Goal: Task Accomplishment & Management: Manage account settings

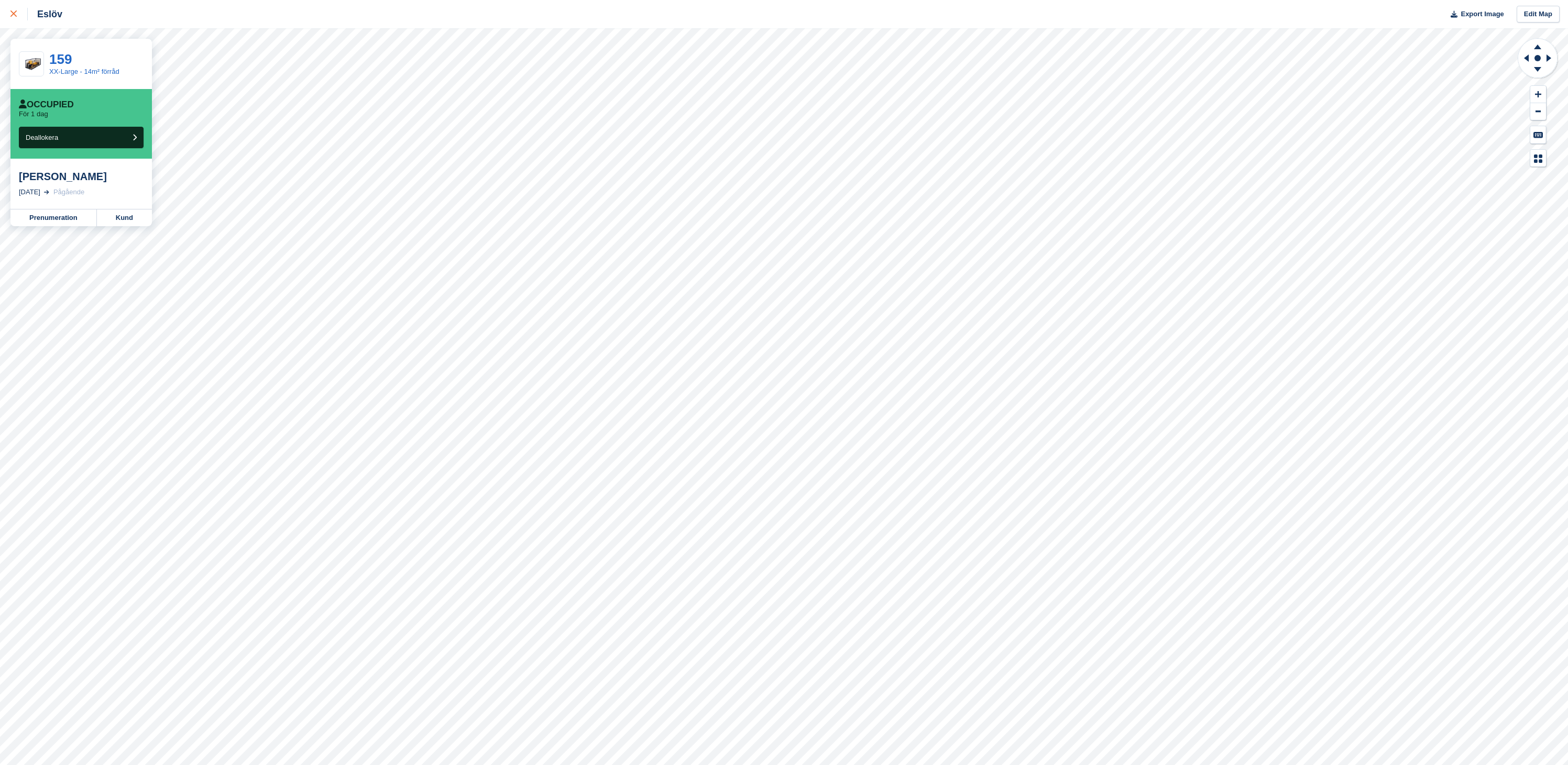
click at [15, 17] on div at bounding box center [19, 14] width 17 height 13
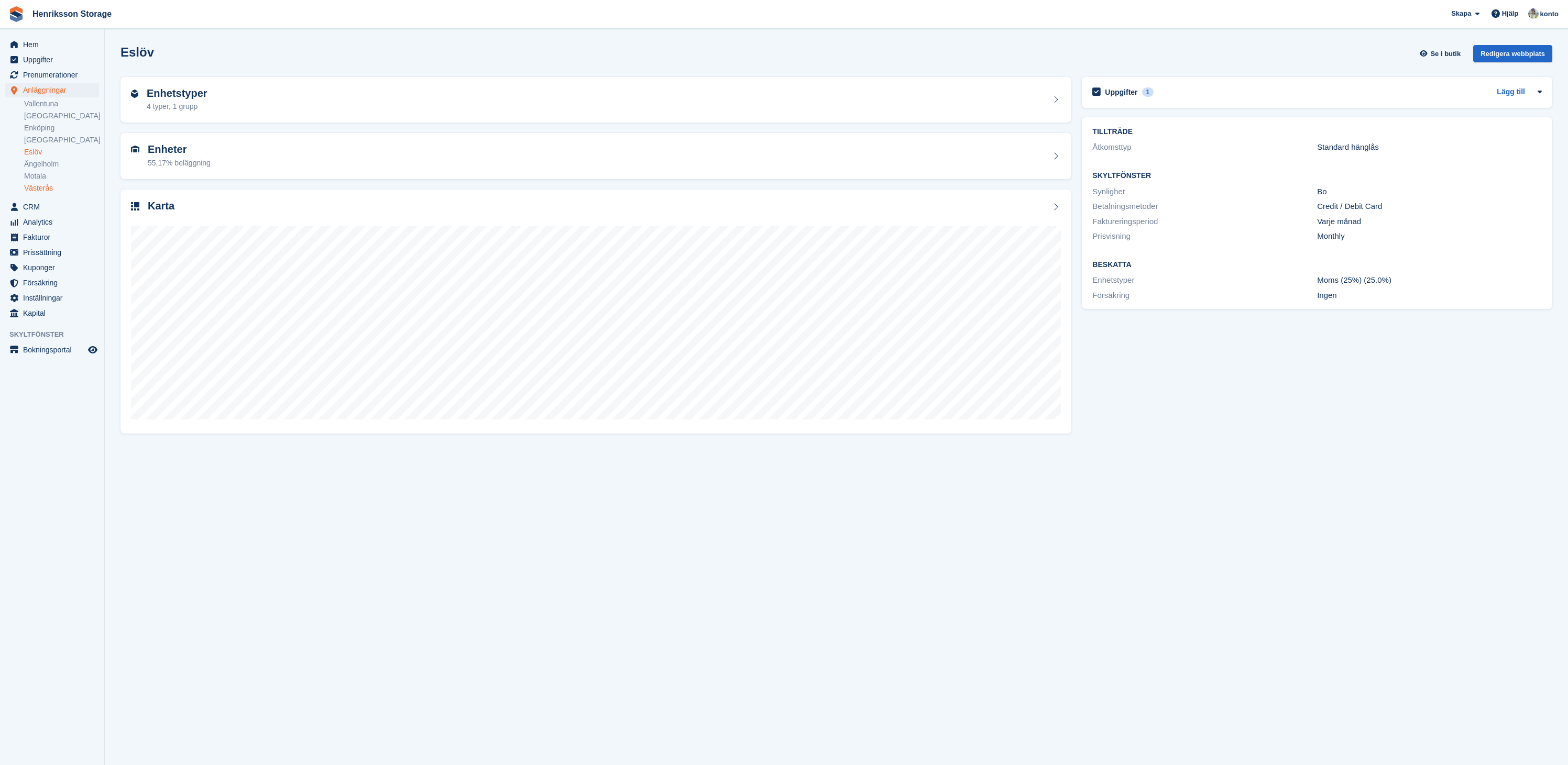
click at [45, 188] on link "Västerås" at bounding box center [61, 188] width 75 height 10
click at [40, 177] on link "Motala" at bounding box center [61, 176] width 75 height 10
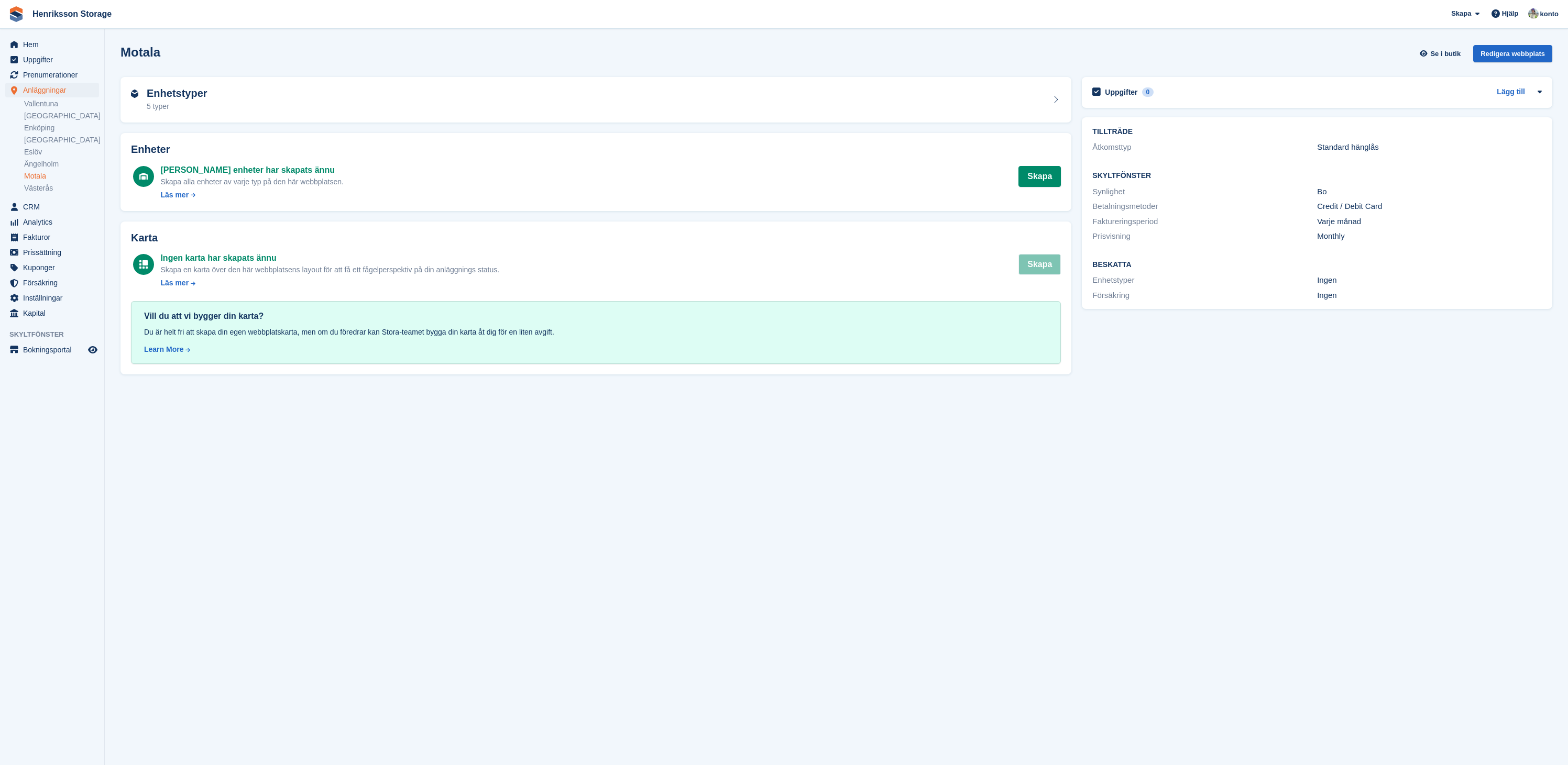
click at [44, 167] on link "Ängelholm" at bounding box center [61, 164] width 75 height 10
click at [36, 154] on link "Eslöv" at bounding box center [61, 152] width 75 height 10
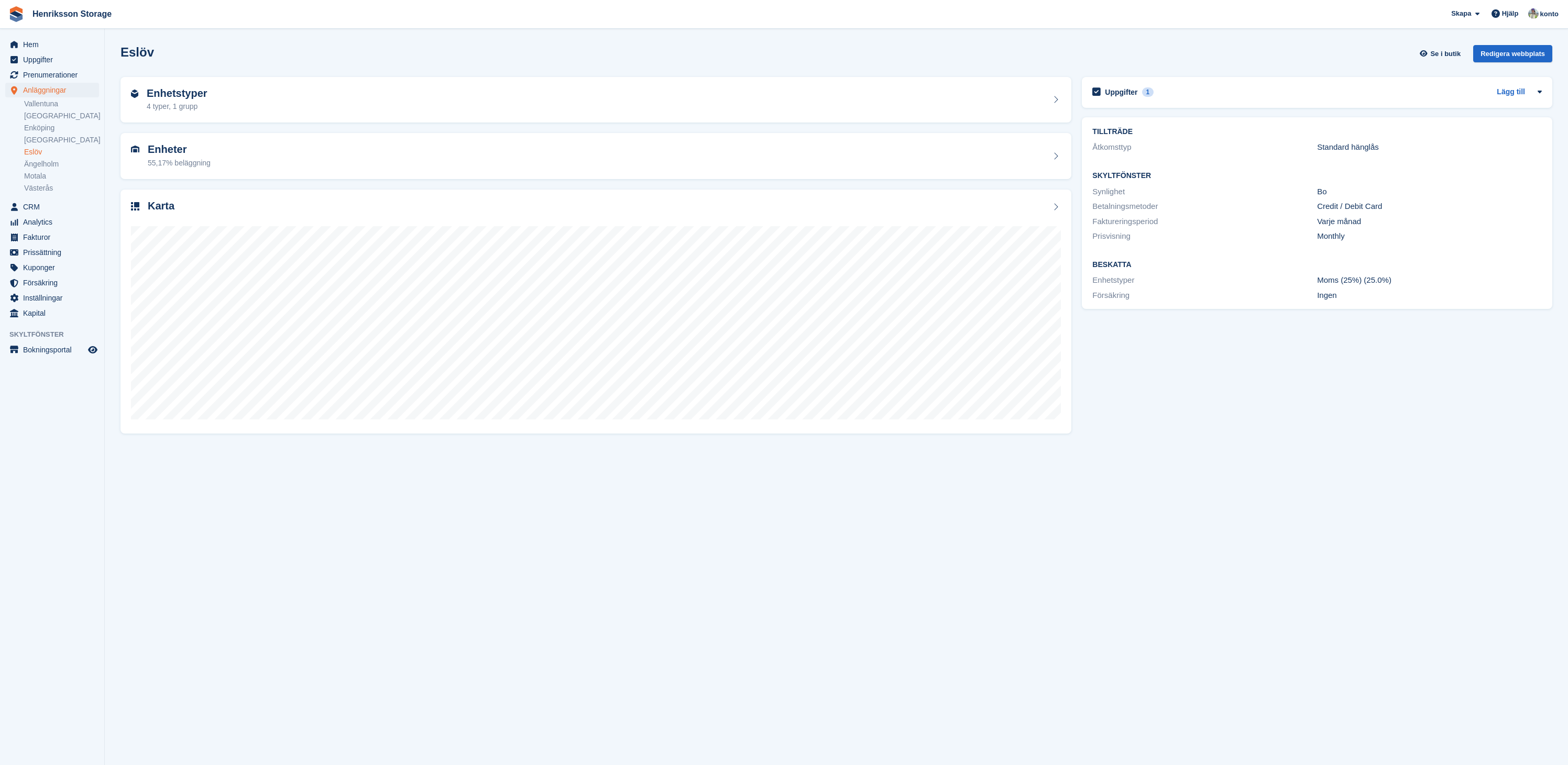
click at [39, 143] on link "[GEOGRAPHIC_DATA]" at bounding box center [61, 140] width 75 height 10
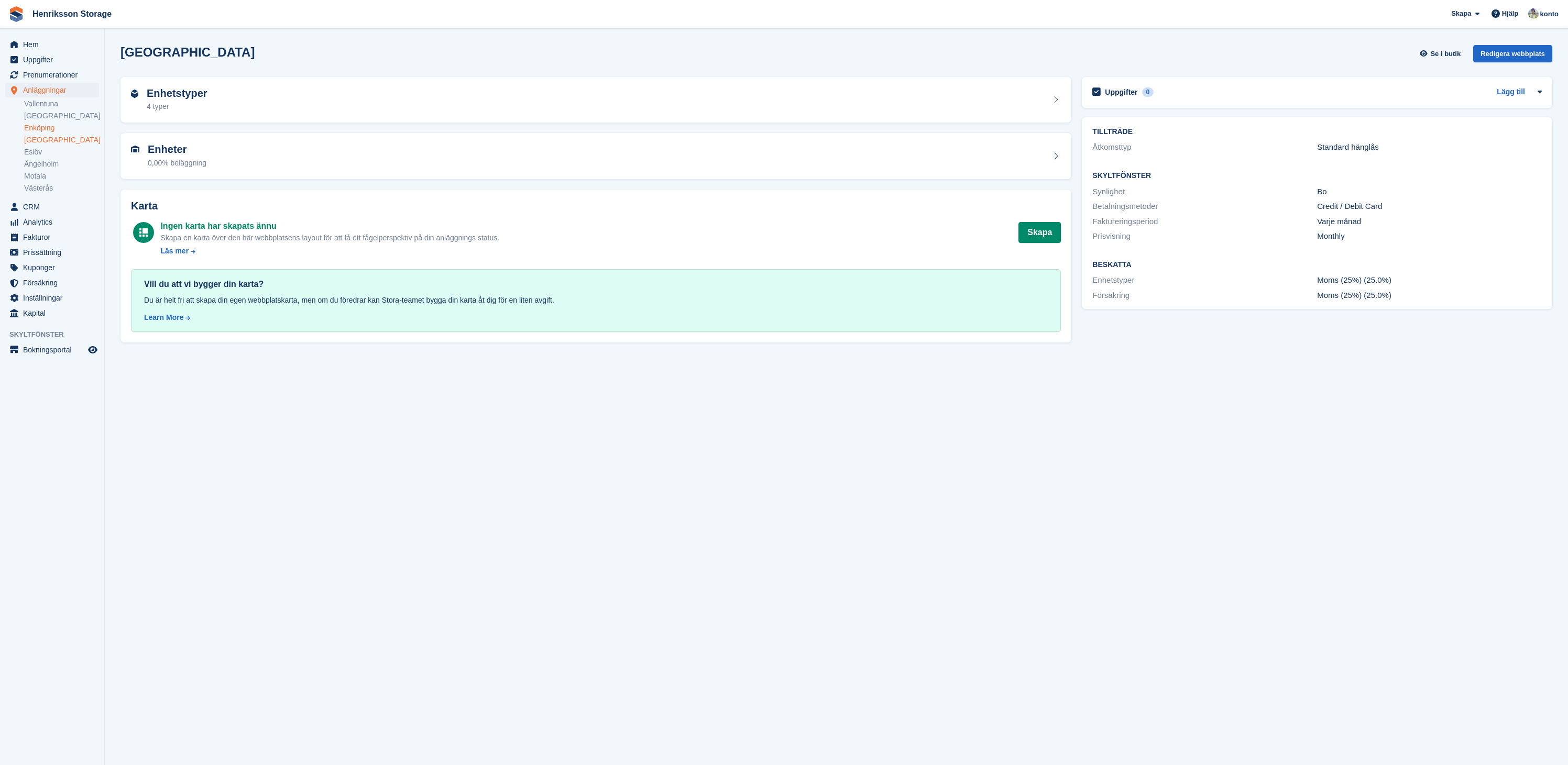
click at [37, 129] on link "Enköping" at bounding box center [61, 128] width 75 height 10
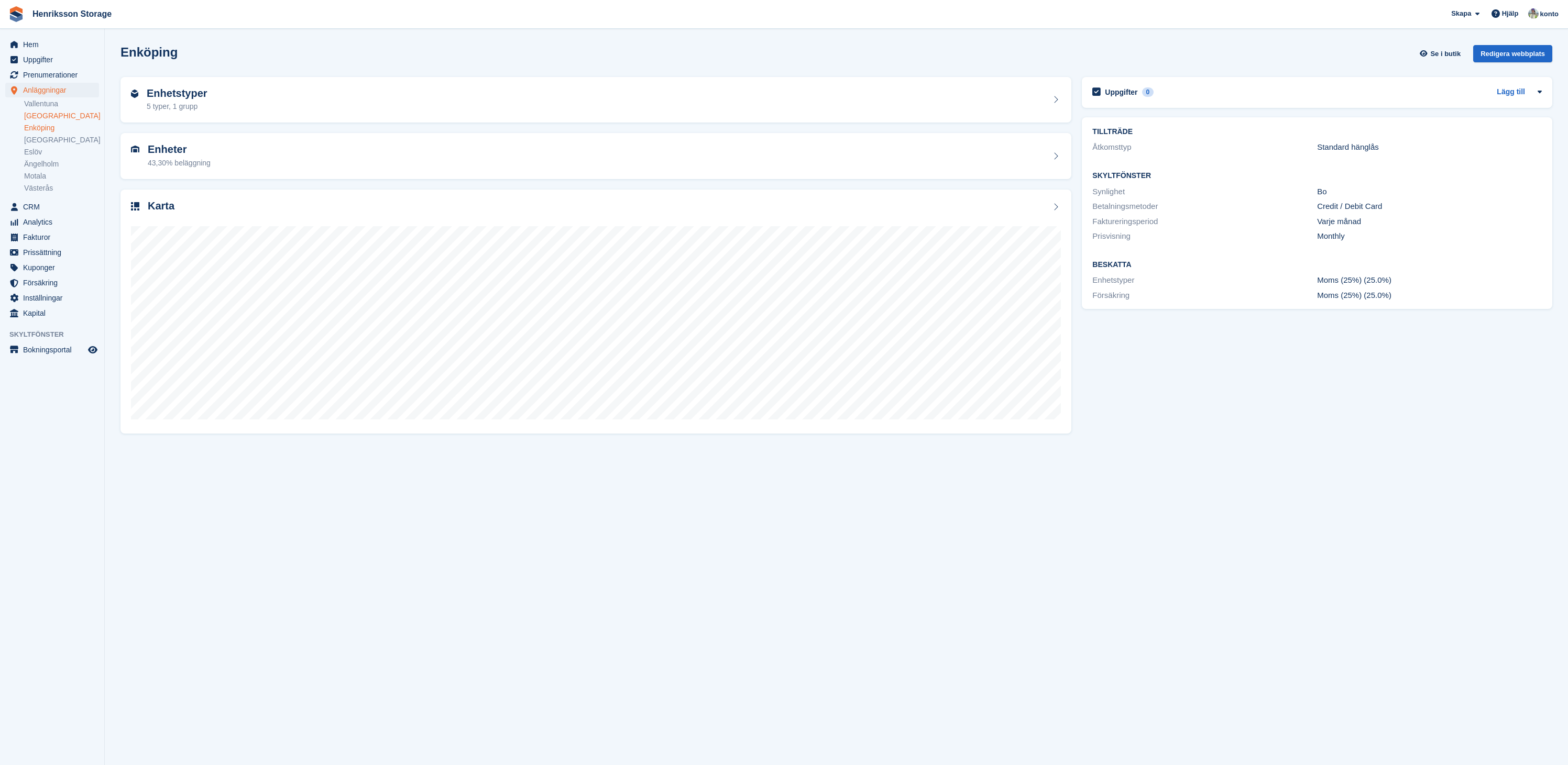
click at [44, 117] on link "[GEOGRAPHIC_DATA]" at bounding box center [61, 116] width 75 height 10
click at [55, 102] on link "Vallentuna" at bounding box center [61, 104] width 75 height 10
click at [50, 140] on link "[GEOGRAPHIC_DATA]" at bounding box center [61, 140] width 75 height 10
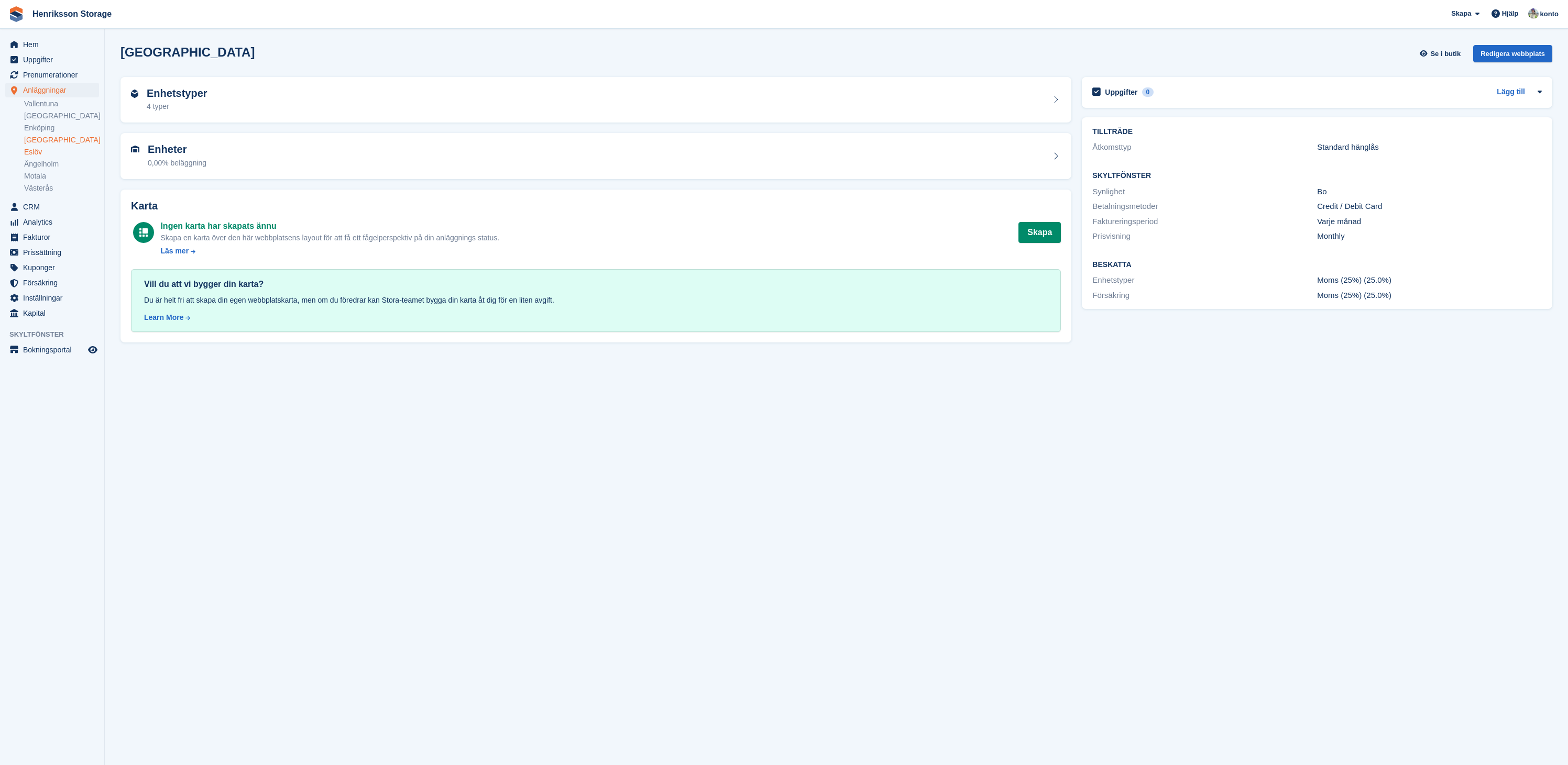
click at [34, 157] on link "Eslöv" at bounding box center [61, 152] width 75 height 10
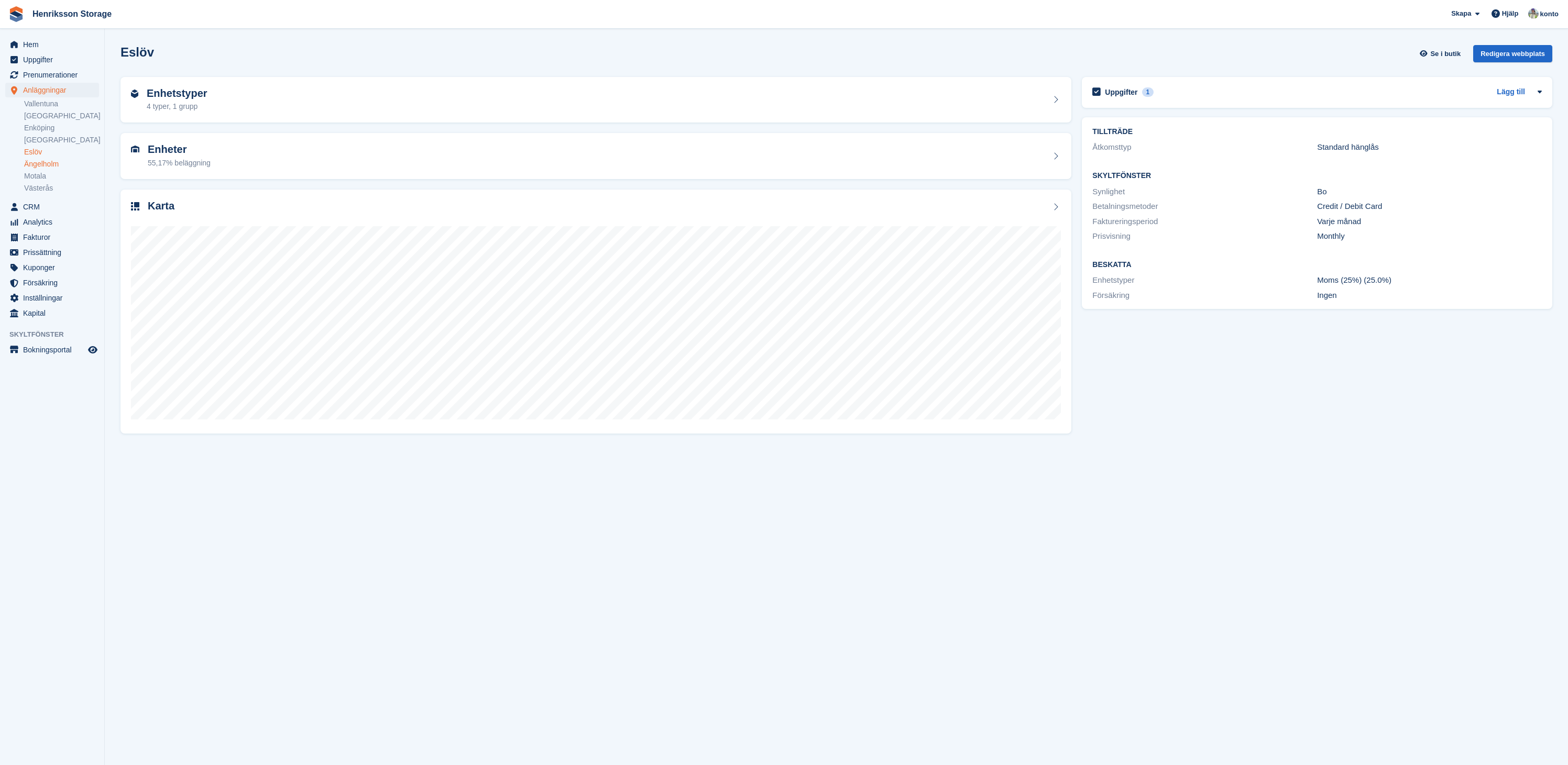
click at [50, 165] on link "Ängelholm" at bounding box center [61, 164] width 75 height 10
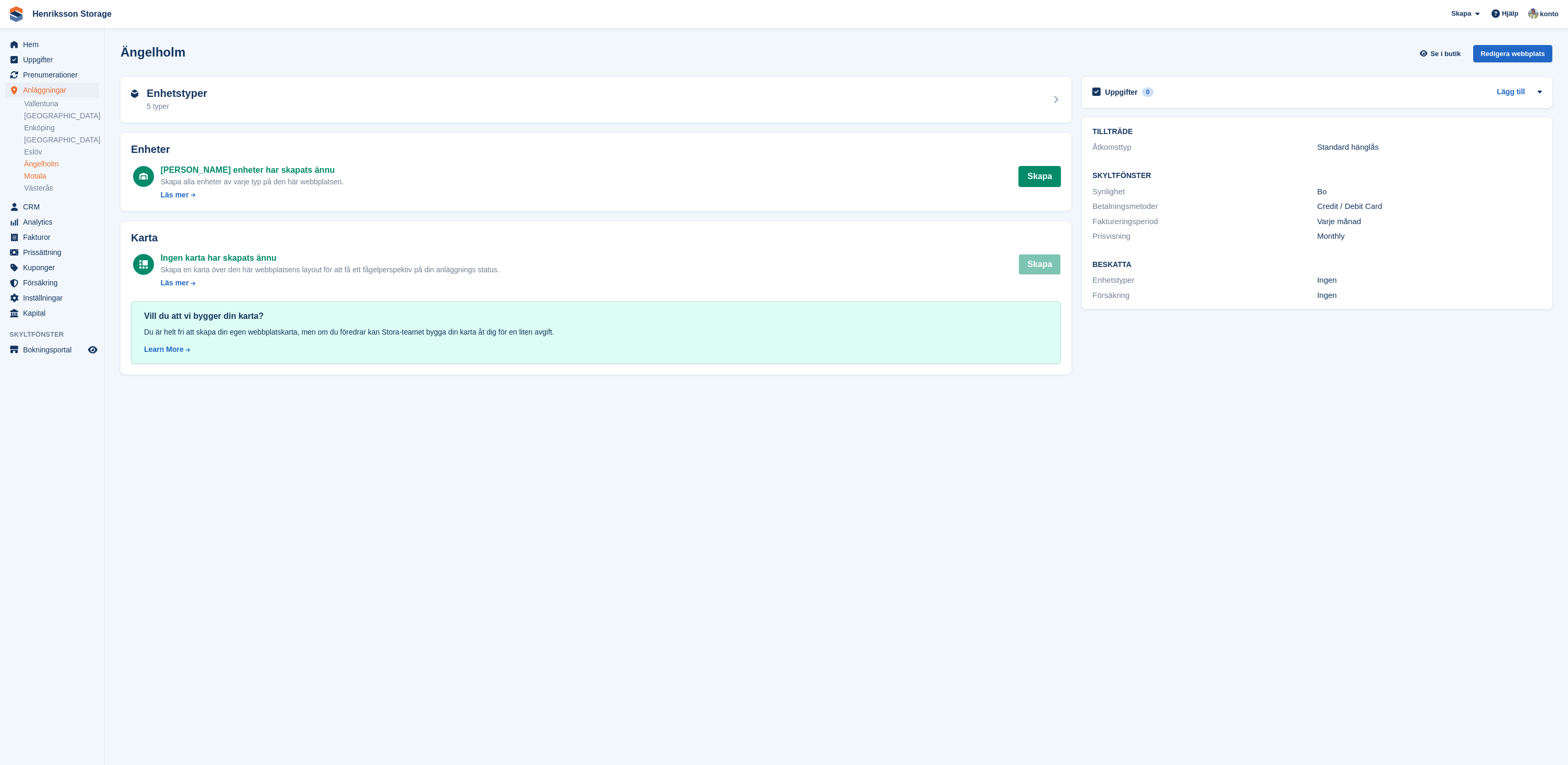
click at [44, 179] on link "Motala" at bounding box center [61, 176] width 75 height 10
click at [44, 186] on link "Västerås" at bounding box center [61, 188] width 75 height 10
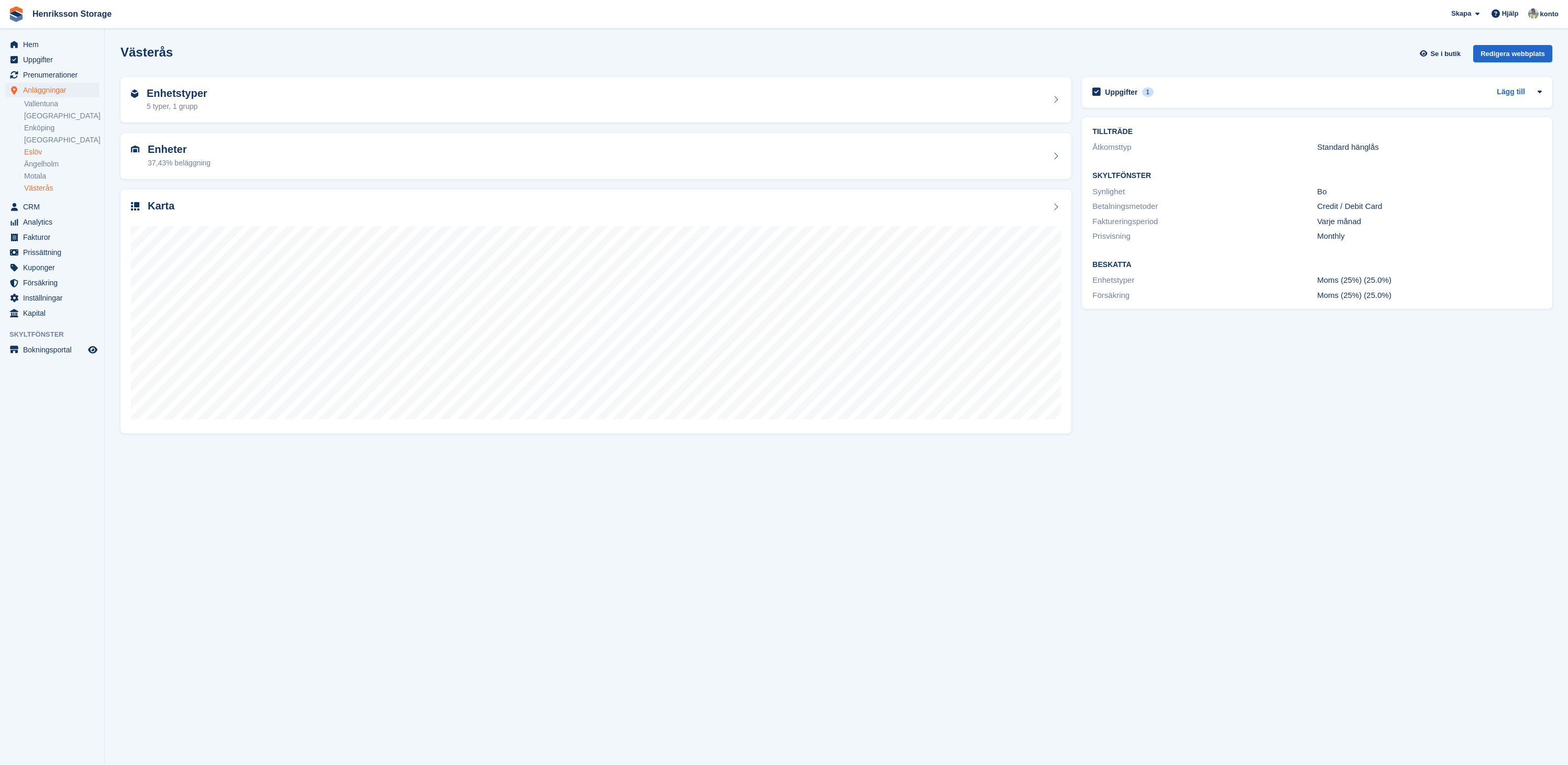
click at [30, 152] on link "Eslöv" at bounding box center [61, 152] width 75 height 10
click at [49, 130] on link "Enköping" at bounding box center [61, 128] width 75 height 10
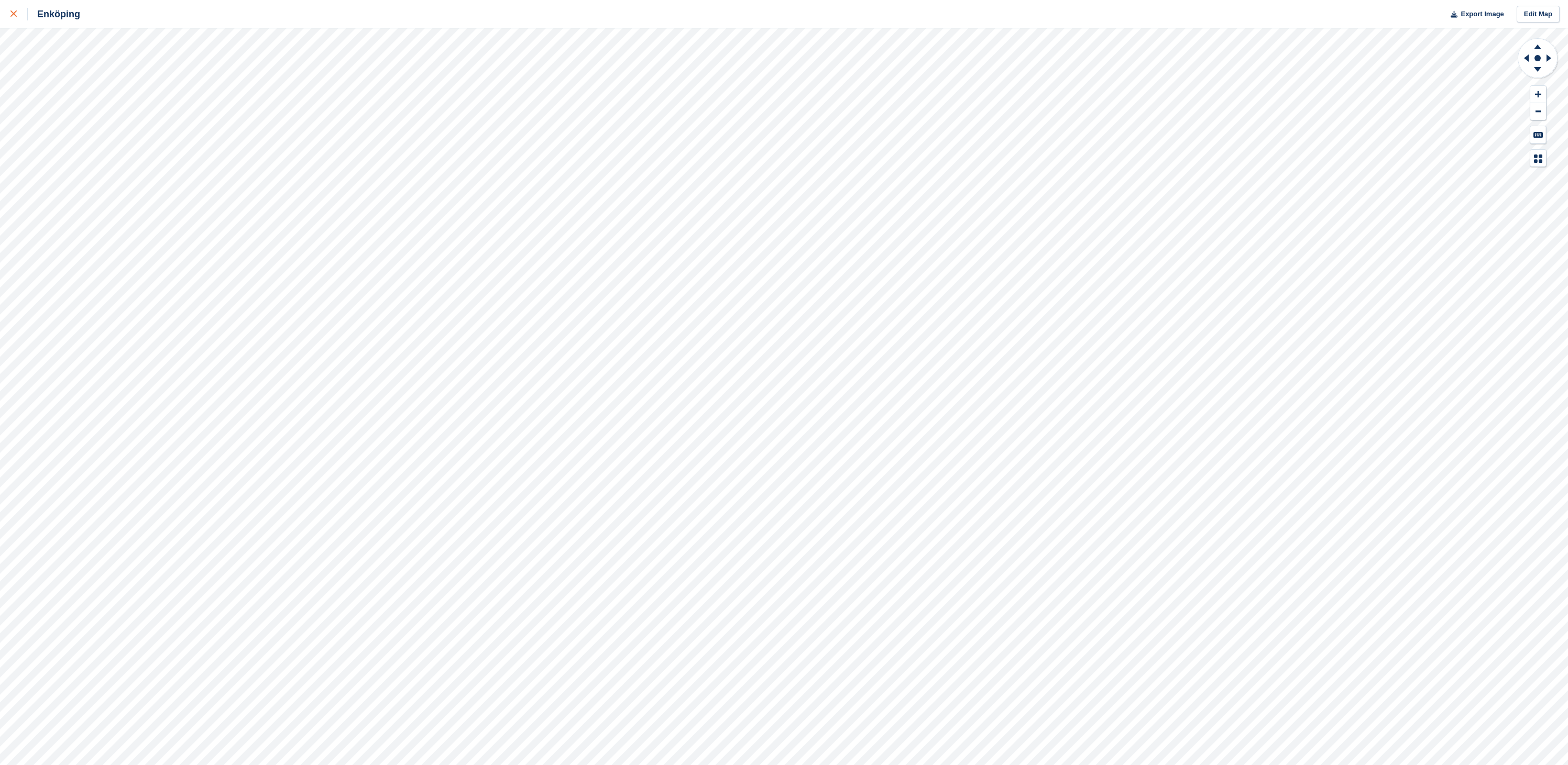
click at [5, 11] on link at bounding box center [13, 14] width 28 height 28
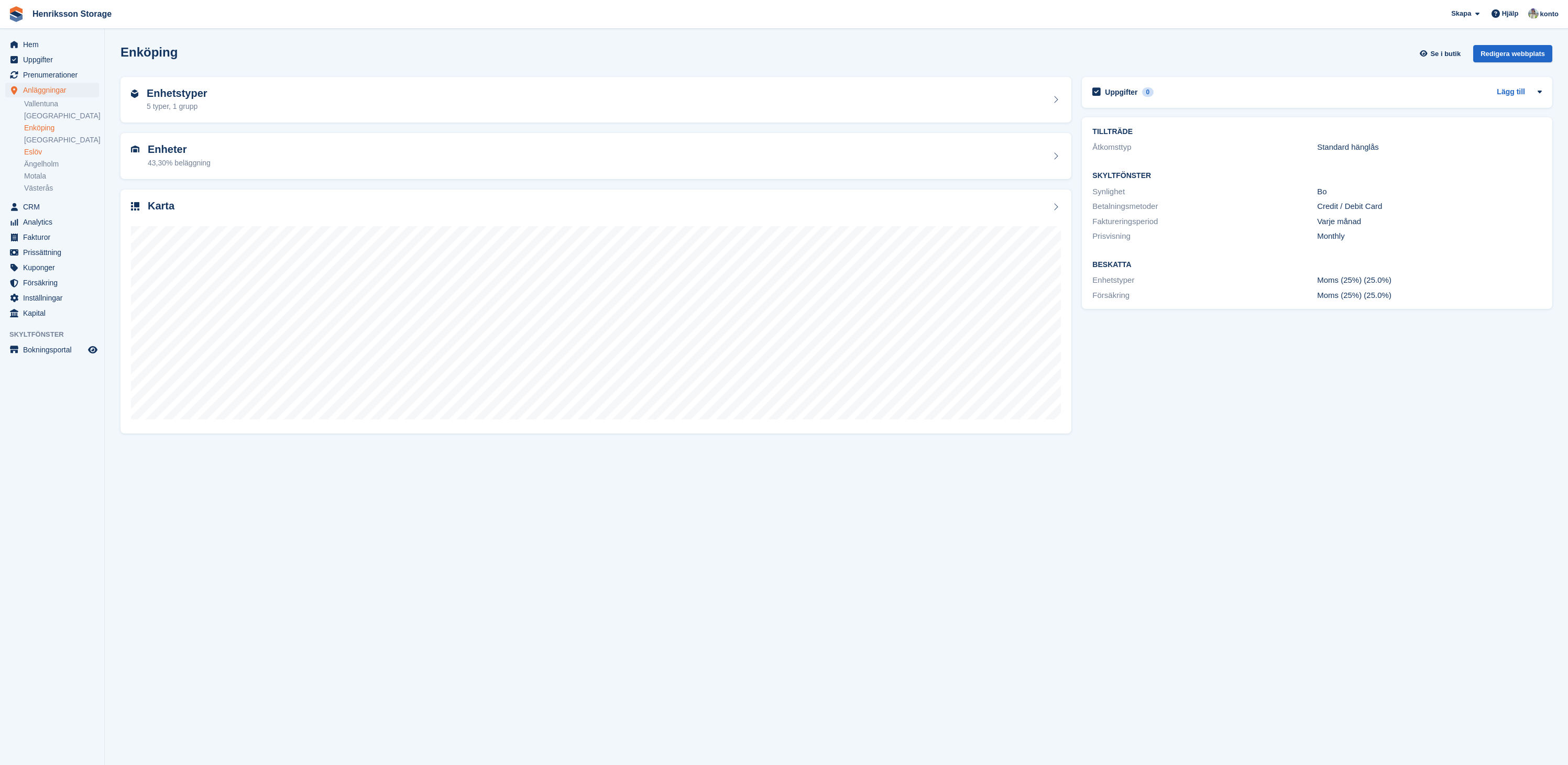
click at [34, 151] on link "Eslöv" at bounding box center [61, 152] width 75 height 10
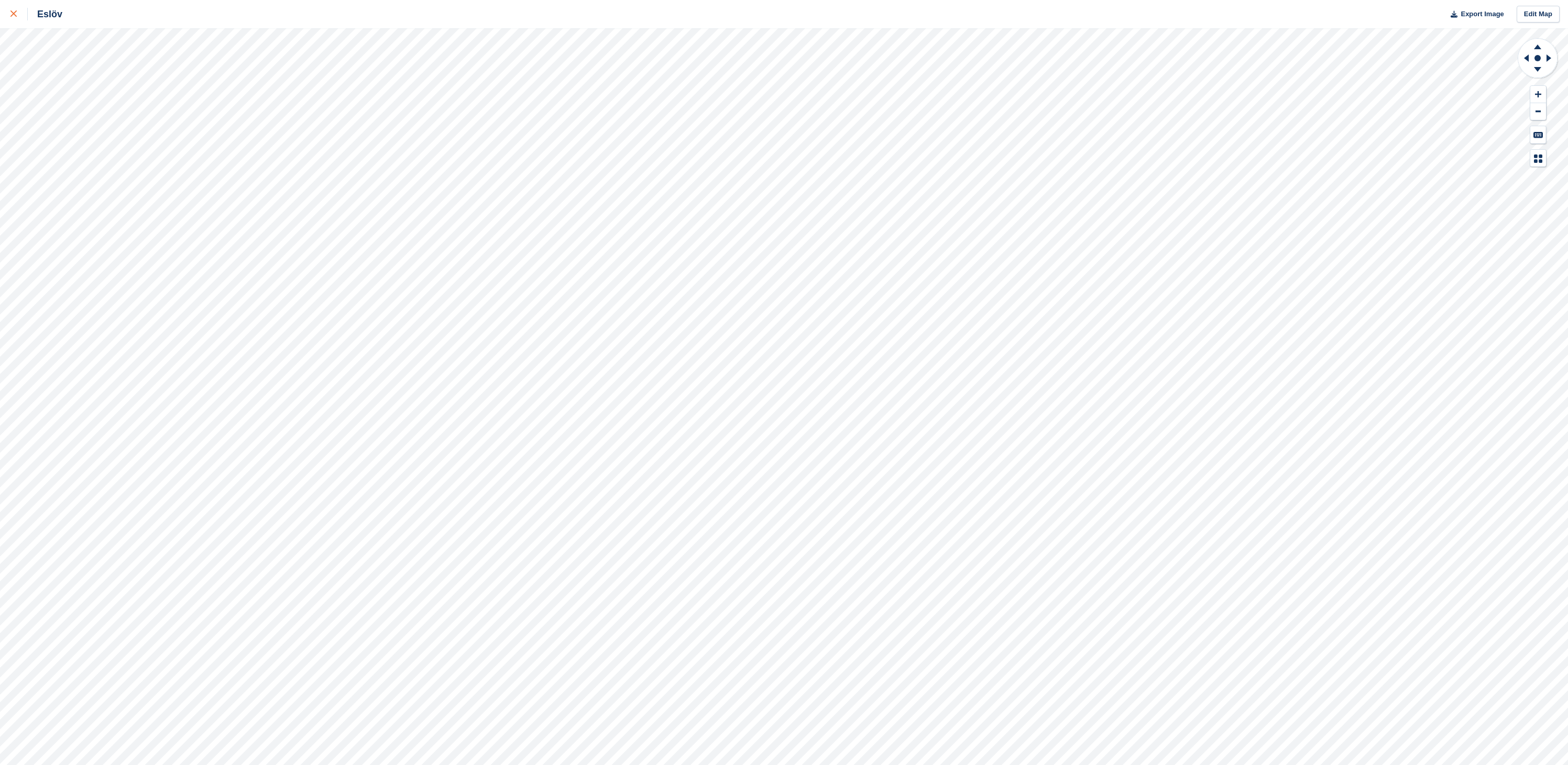
click at [11, 17] on icon at bounding box center [13, 13] width 6 height 6
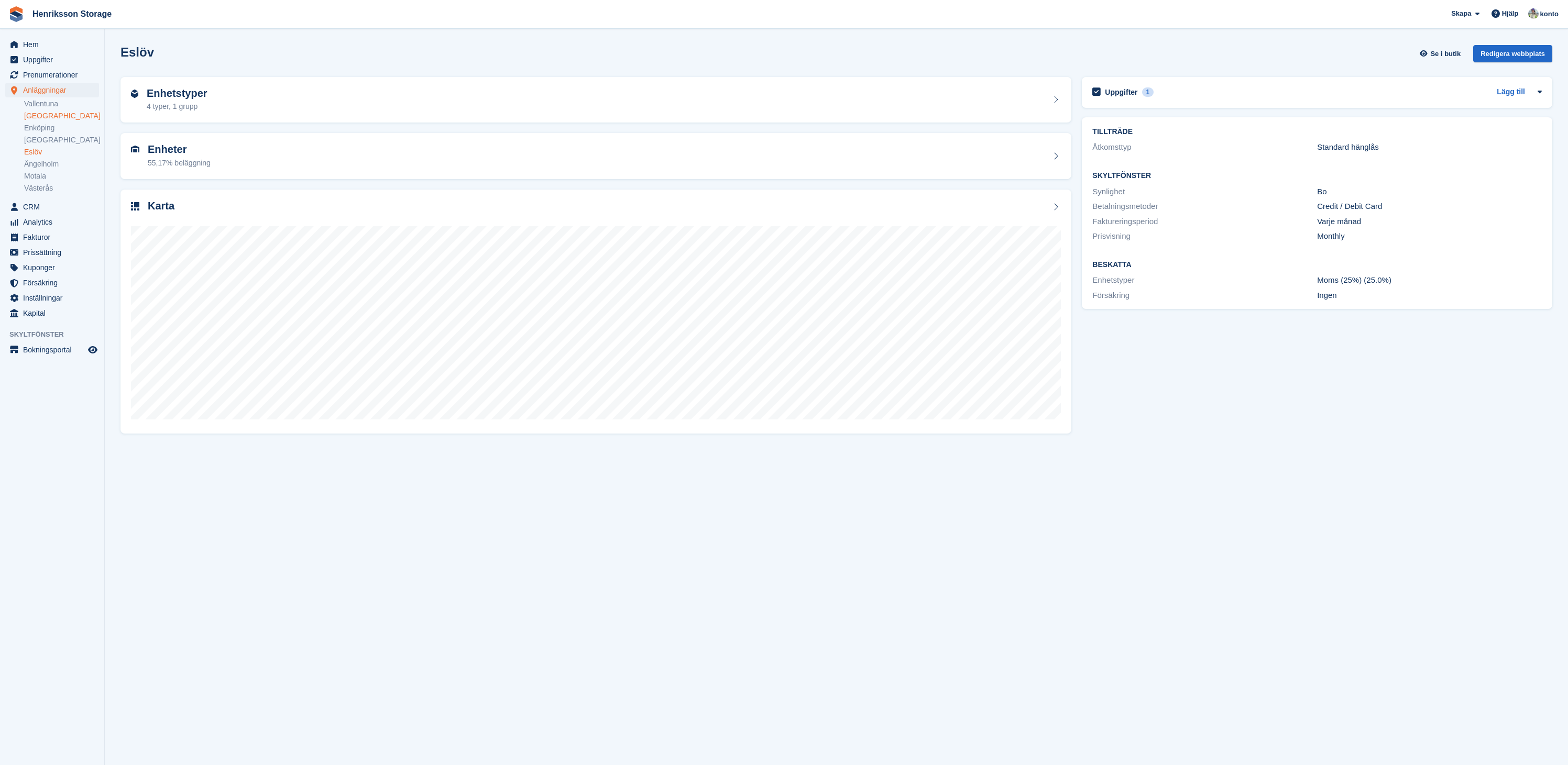
click at [44, 118] on link "[GEOGRAPHIC_DATA]" at bounding box center [61, 116] width 75 height 10
click at [46, 127] on link "Enköping" at bounding box center [61, 128] width 75 height 10
click at [42, 139] on link "[GEOGRAPHIC_DATA]" at bounding box center [61, 140] width 75 height 10
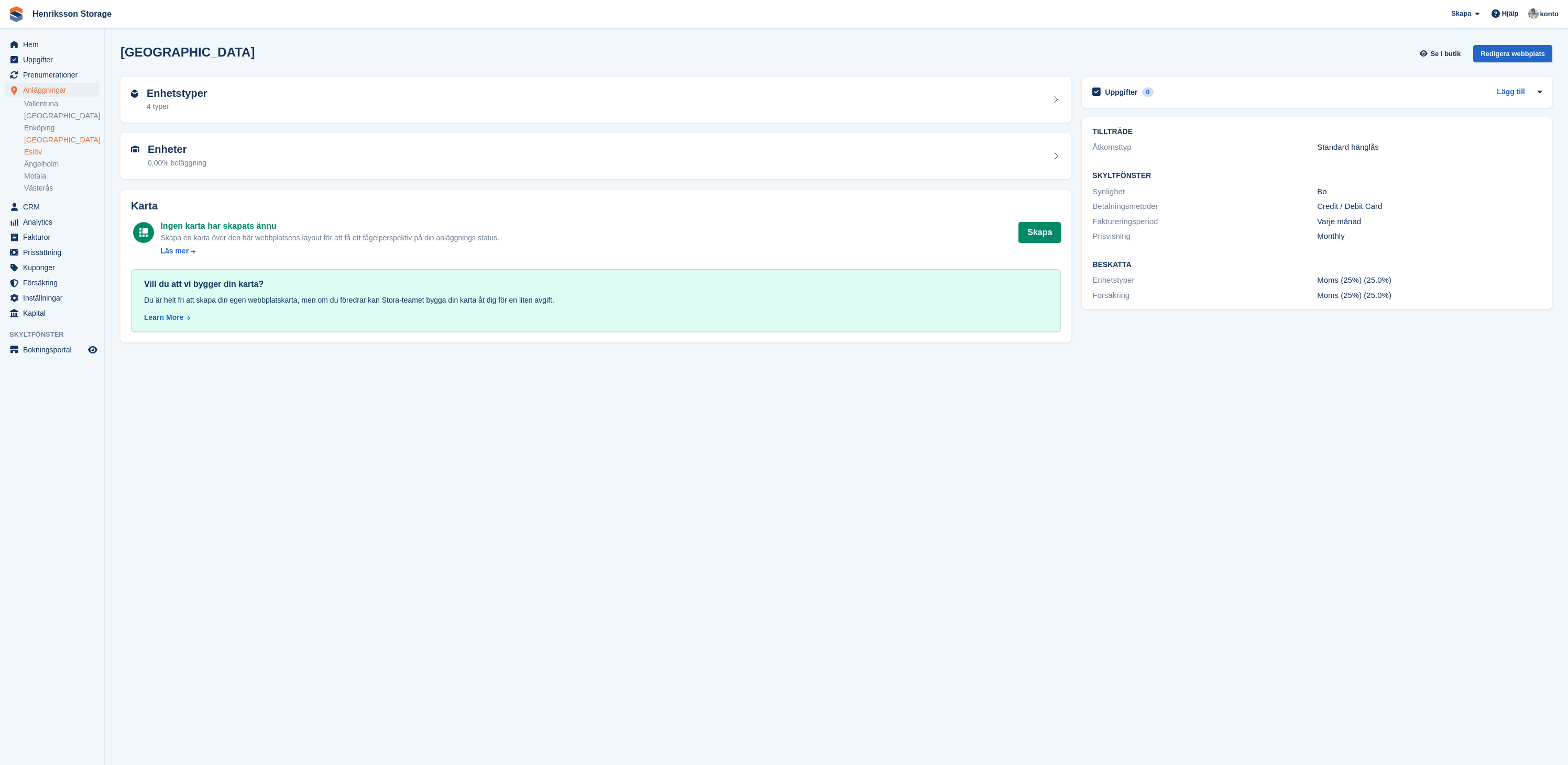
click at [38, 152] on link "Eslöv" at bounding box center [61, 152] width 75 height 10
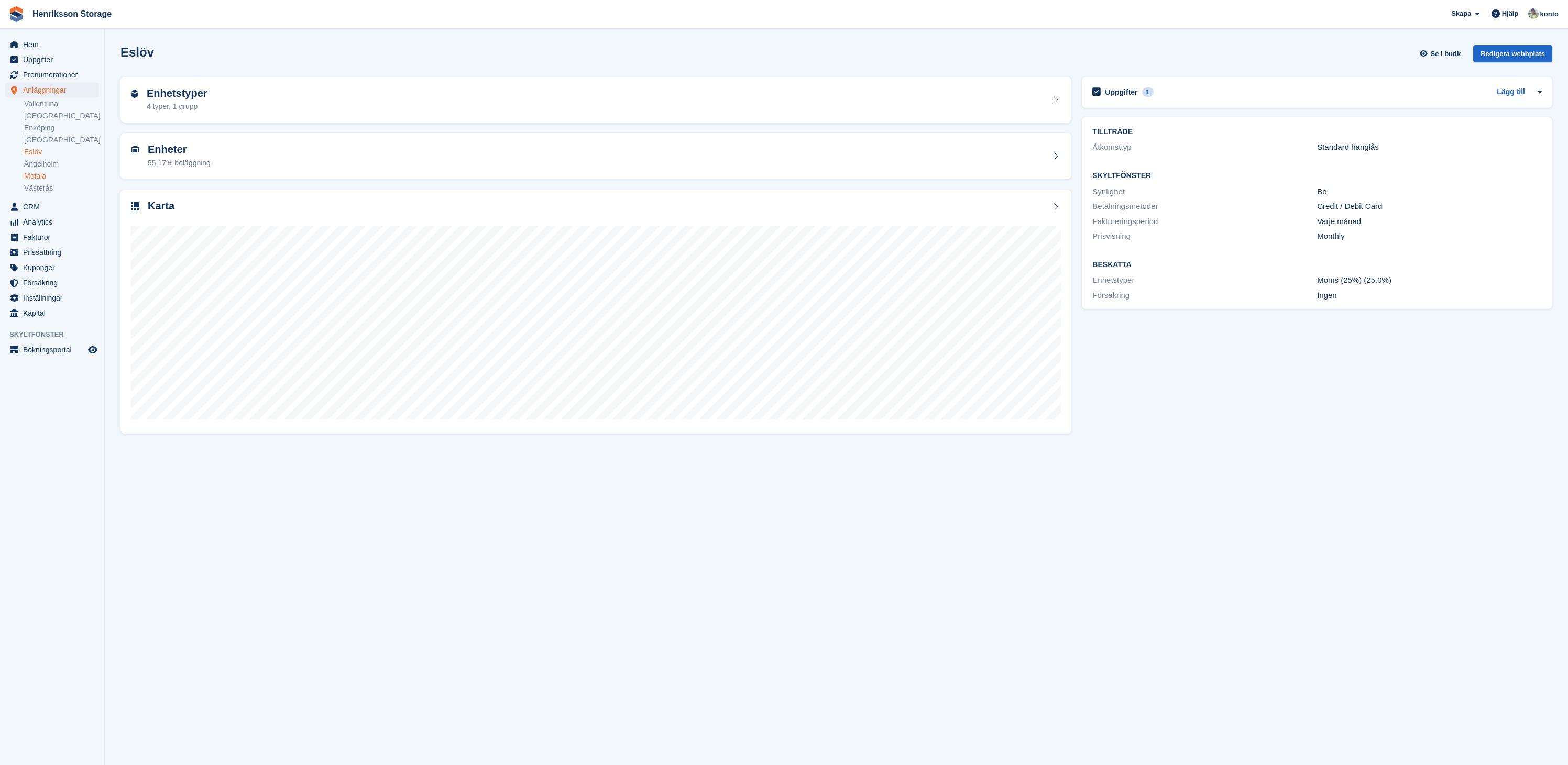
click at [37, 175] on link "Motala" at bounding box center [61, 176] width 75 height 10
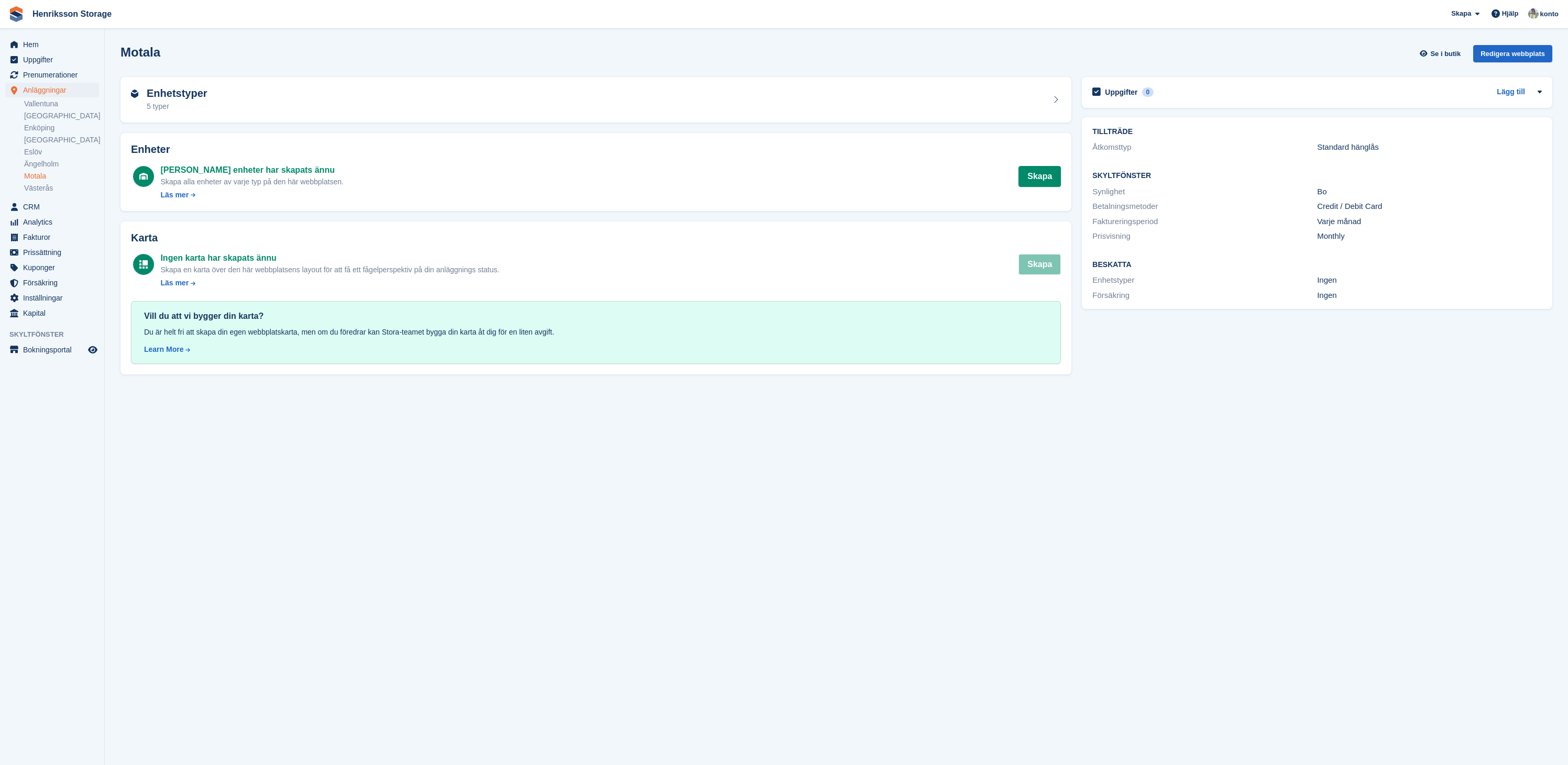
click at [44, 188] on link "Västerås" at bounding box center [61, 188] width 75 height 10
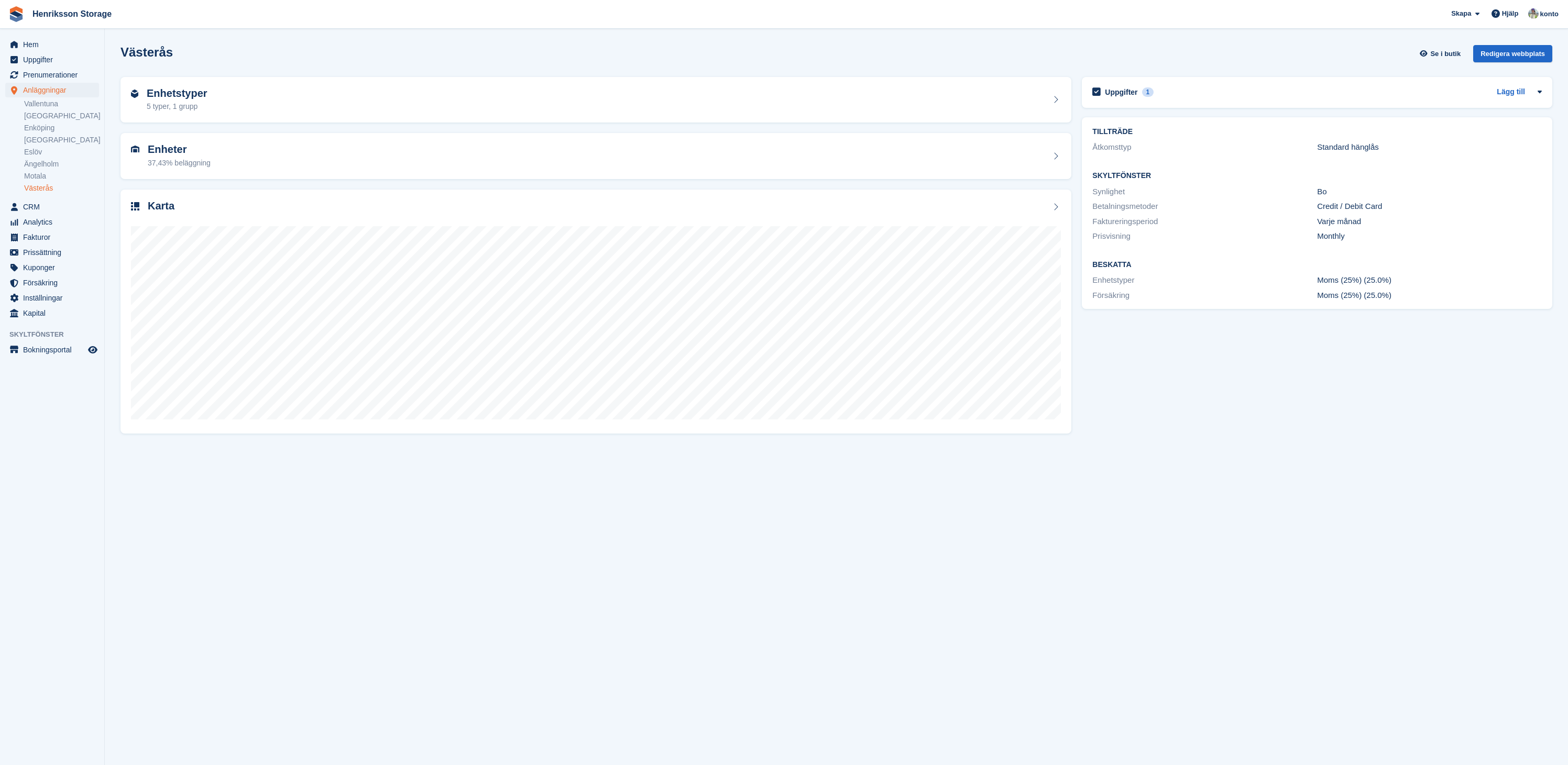
click at [40, 187] on link "Västerås" at bounding box center [61, 188] width 75 height 10
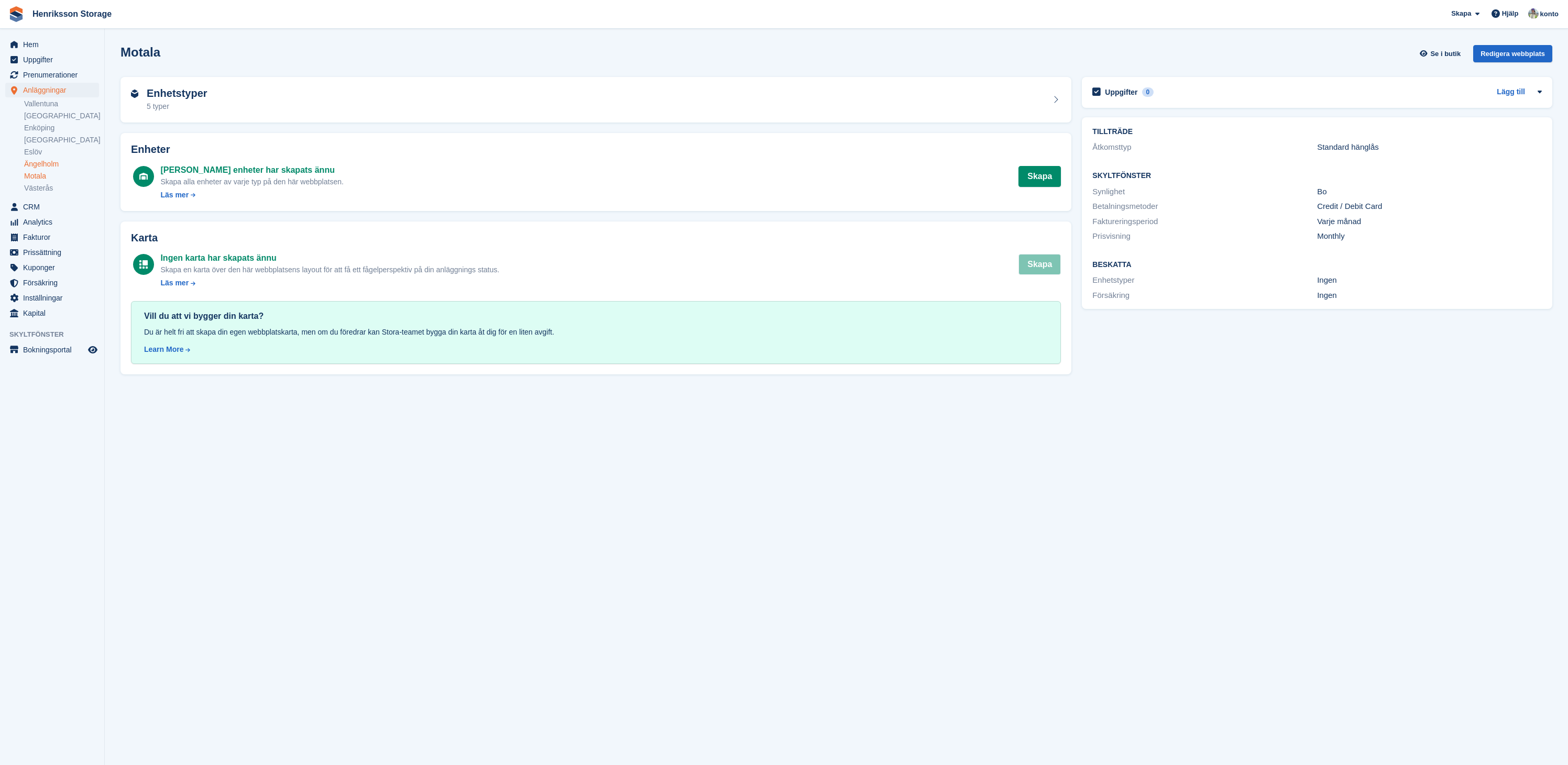
click at [40, 167] on link "Ängelholm" at bounding box center [61, 164] width 75 height 10
click at [40, 152] on link "Eslöv" at bounding box center [61, 152] width 75 height 10
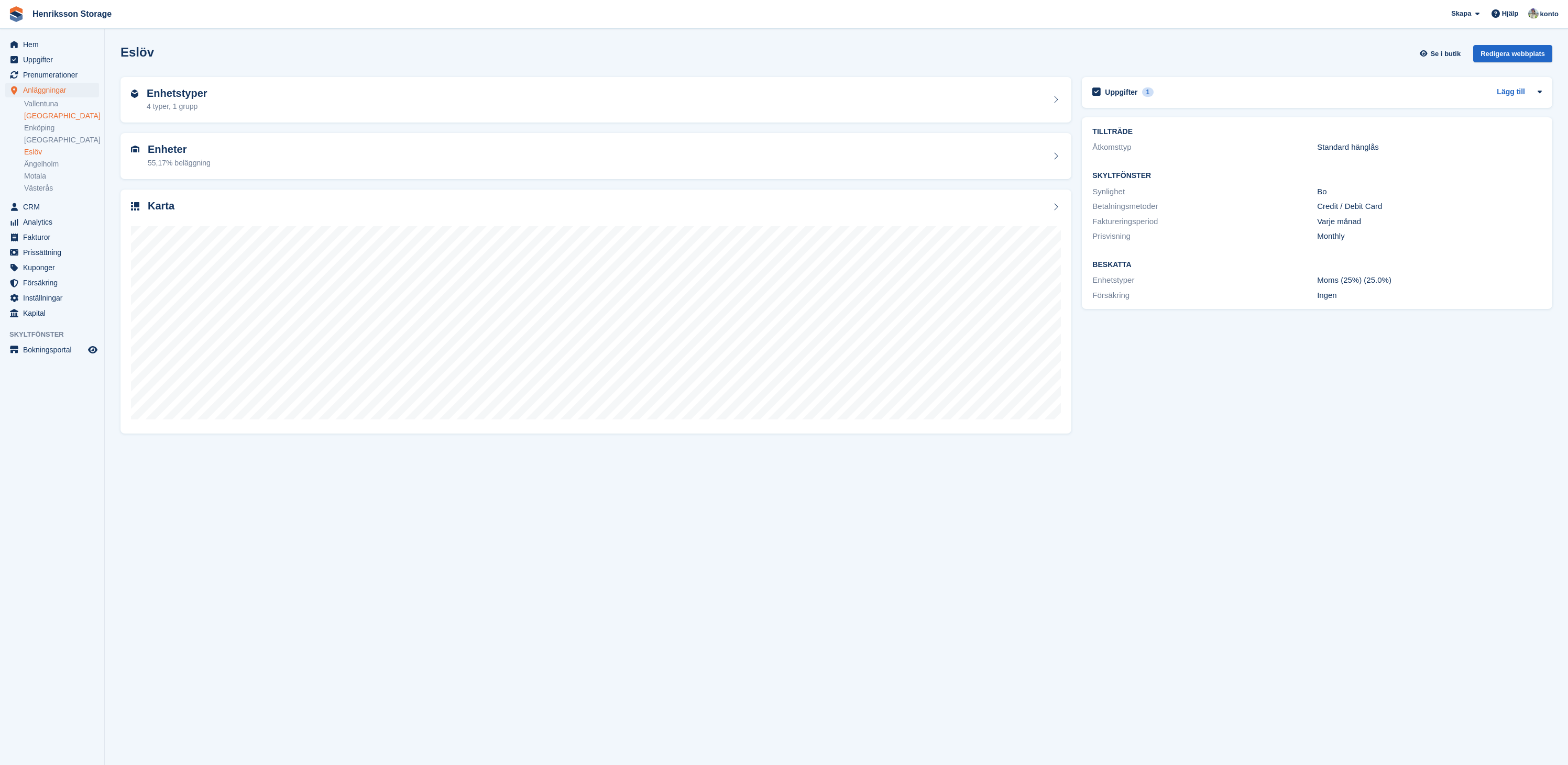
click at [46, 120] on link "[GEOGRAPHIC_DATA]" at bounding box center [61, 116] width 75 height 10
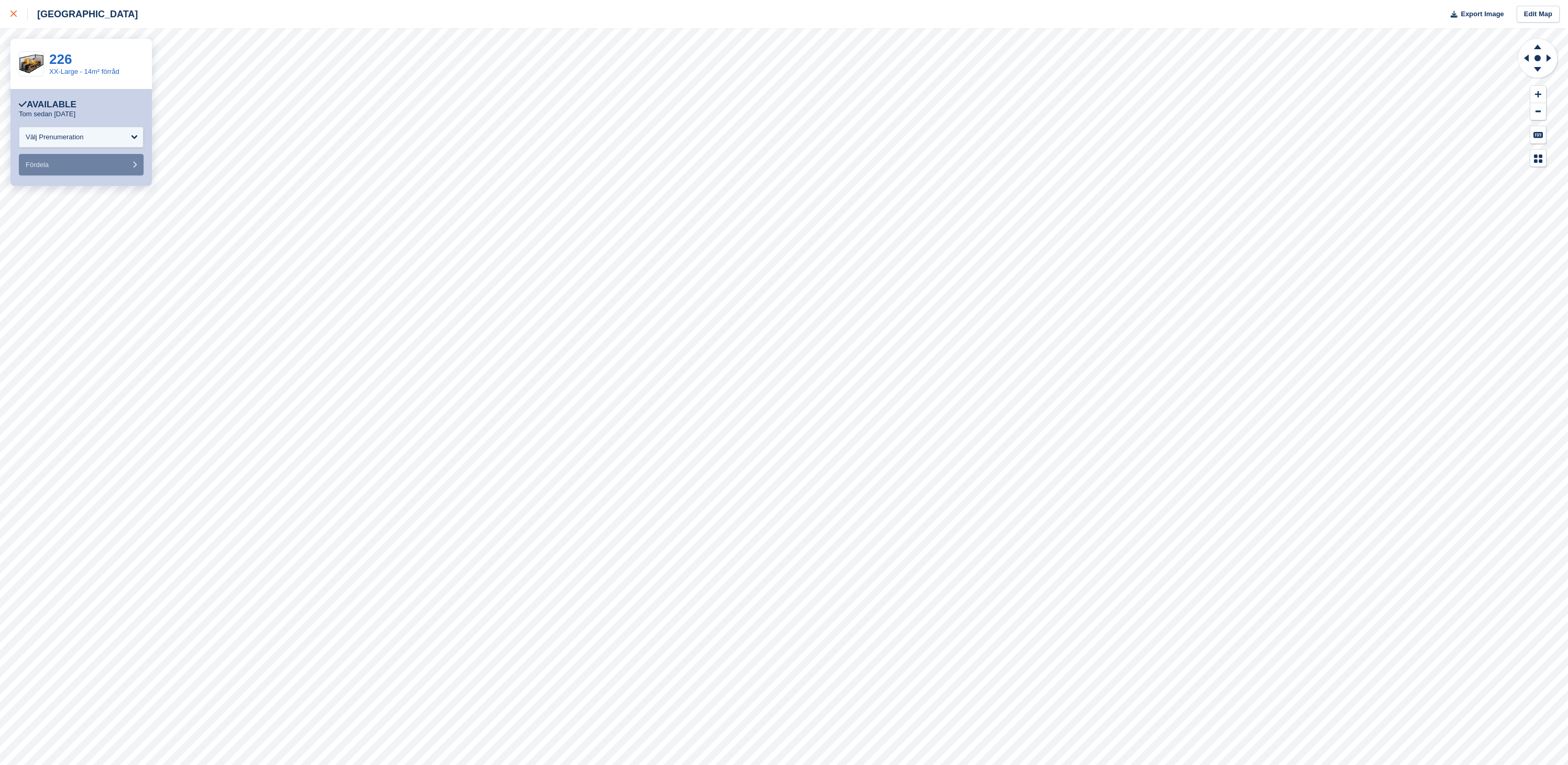
click at [12, 8] on div at bounding box center [19, 14] width 17 height 13
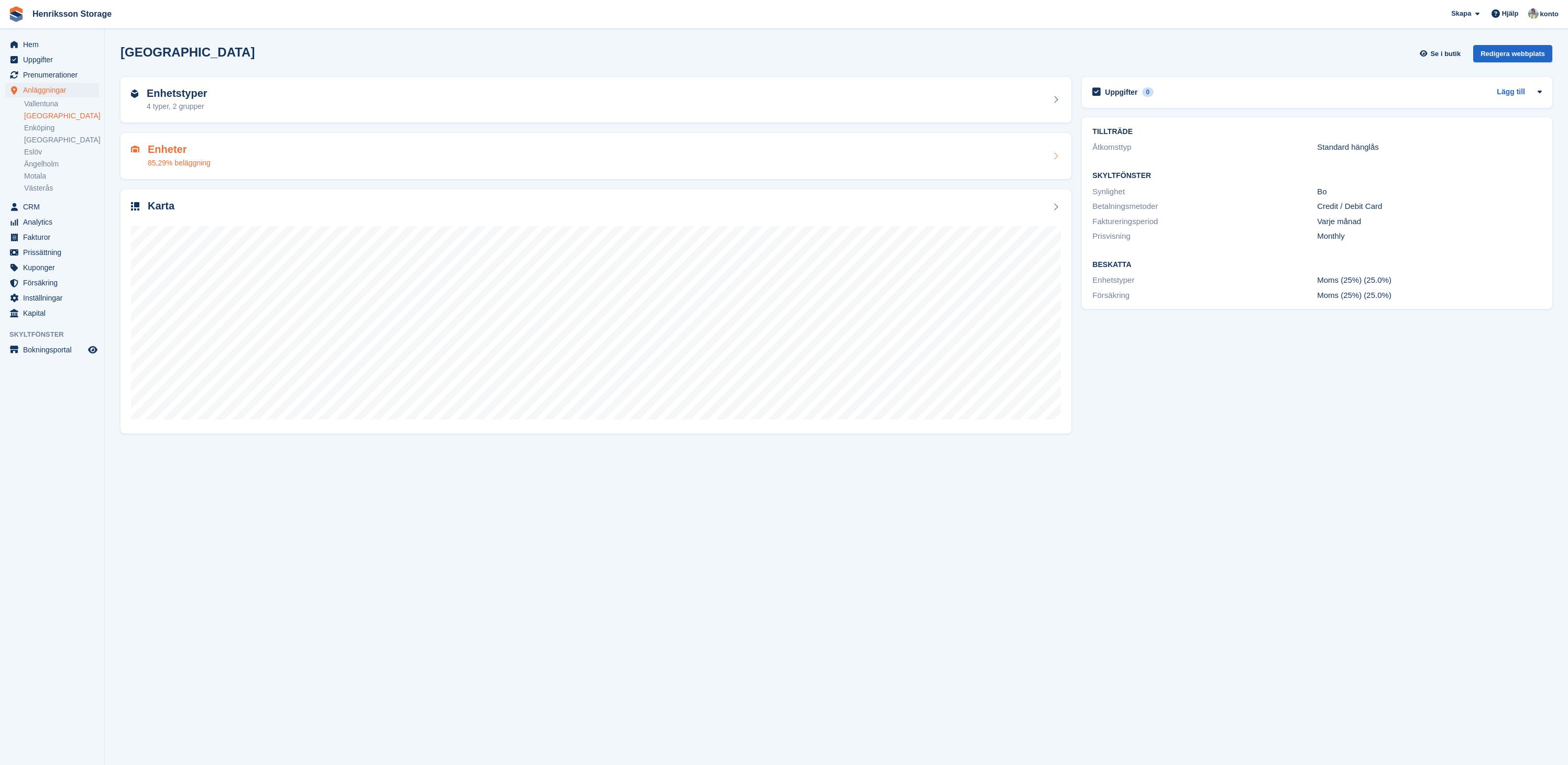
click at [241, 141] on div "Enheter 85,29% beläggning" at bounding box center [596, 156] width 951 height 46
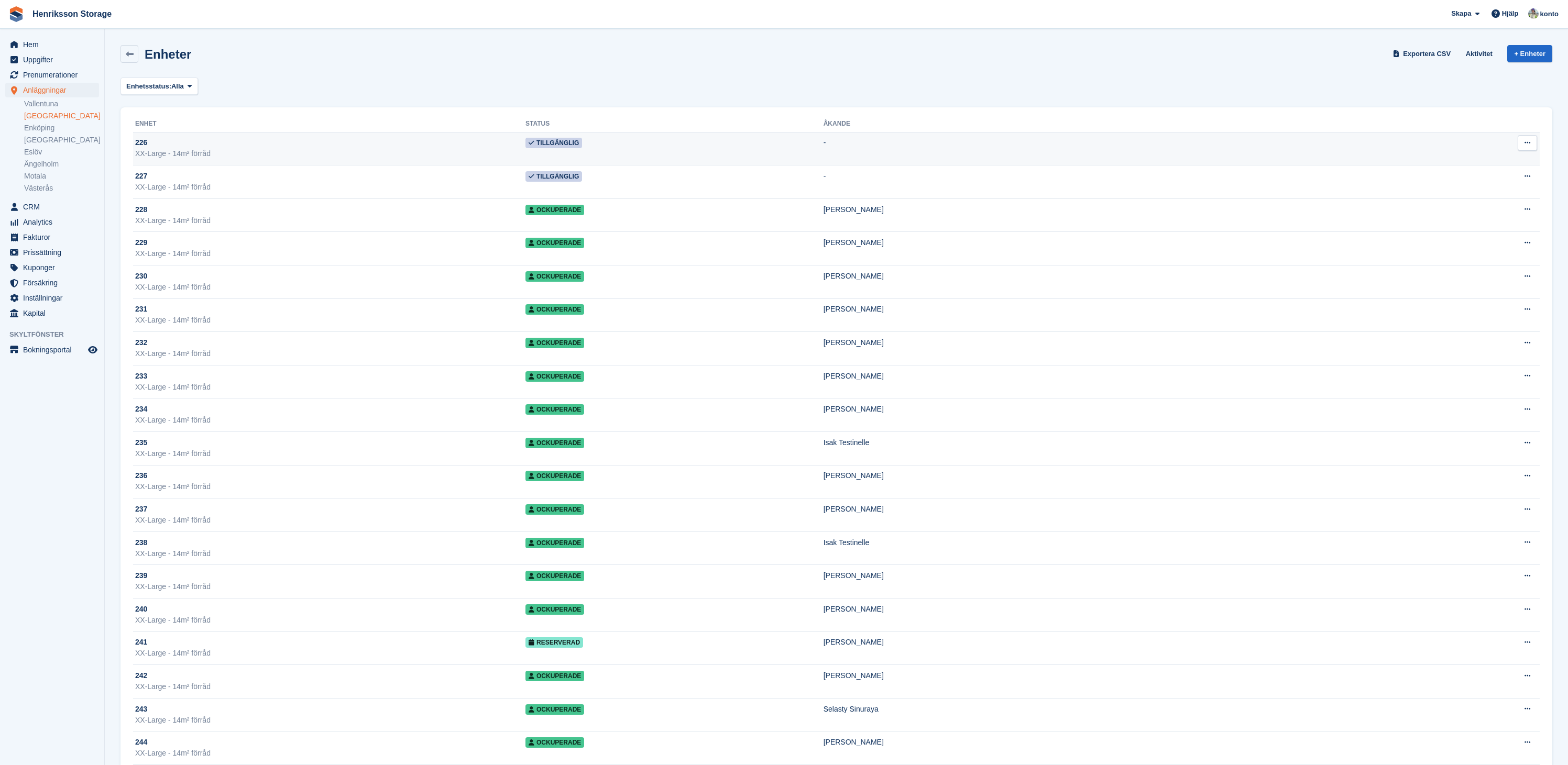
click at [1475, 149] on td "Redigera enhet Enhetsaktivitet Ta bort enhet" at bounding box center [1483, 149] width 111 height 34
click at [1428, 151] on td "Redigera enhet Enhetsaktivitet Ta bort enhet" at bounding box center [1483, 149] width 111 height 34
click at [447, 142] on div "226" at bounding box center [330, 143] width 390 height 11
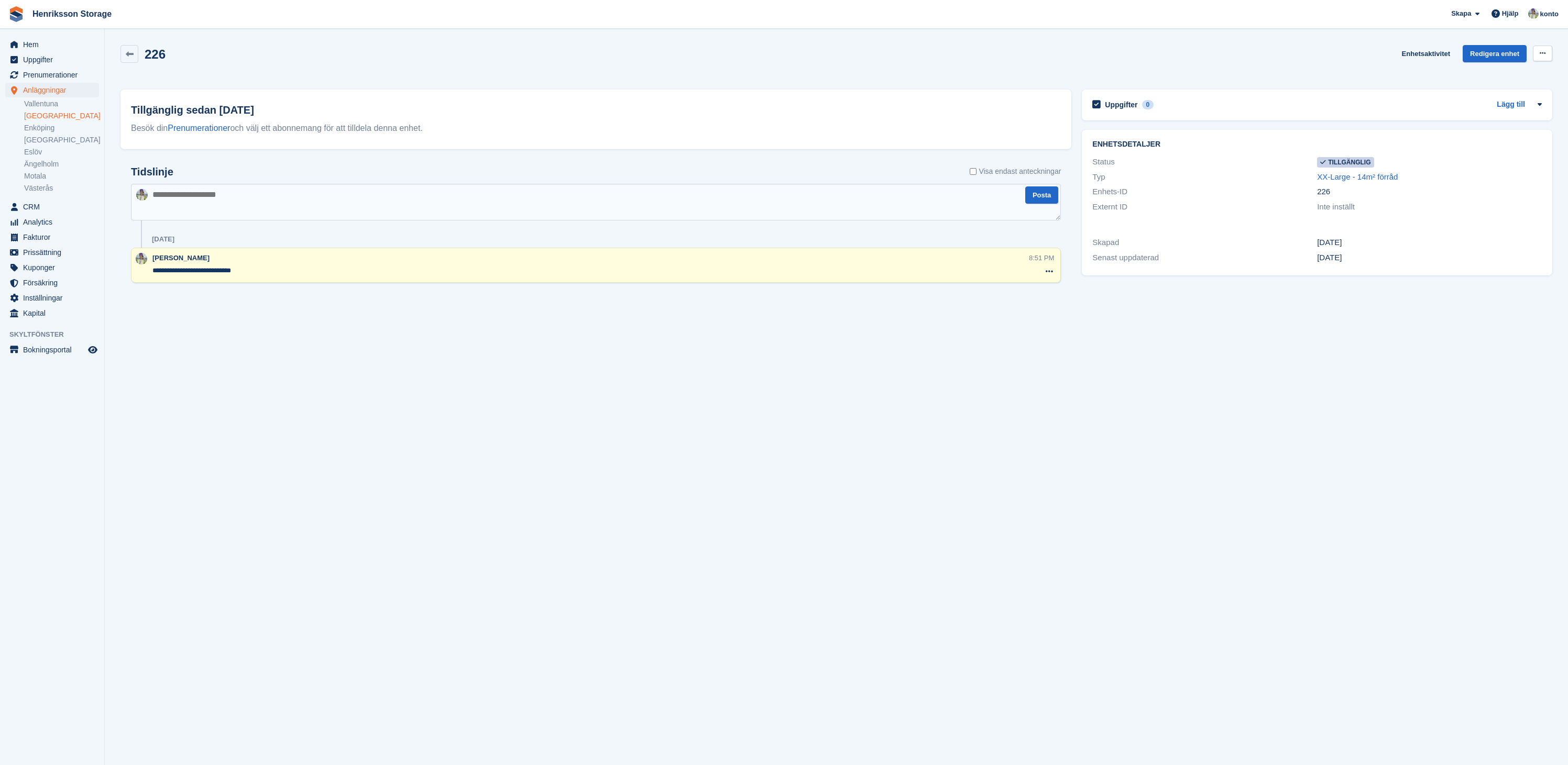
click at [1546, 53] on button at bounding box center [1542, 53] width 19 height 15
click at [1511, 77] on p "Gör otillgänglig" at bounding box center [1502, 74] width 91 height 13
click at [502, 194] on textarea at bounding box center [596, 202] width 930 height 37
type textarea "**********"
click at [1032, 200] on button "Posta" at bounding box center [1041, 195] width 33 height 17
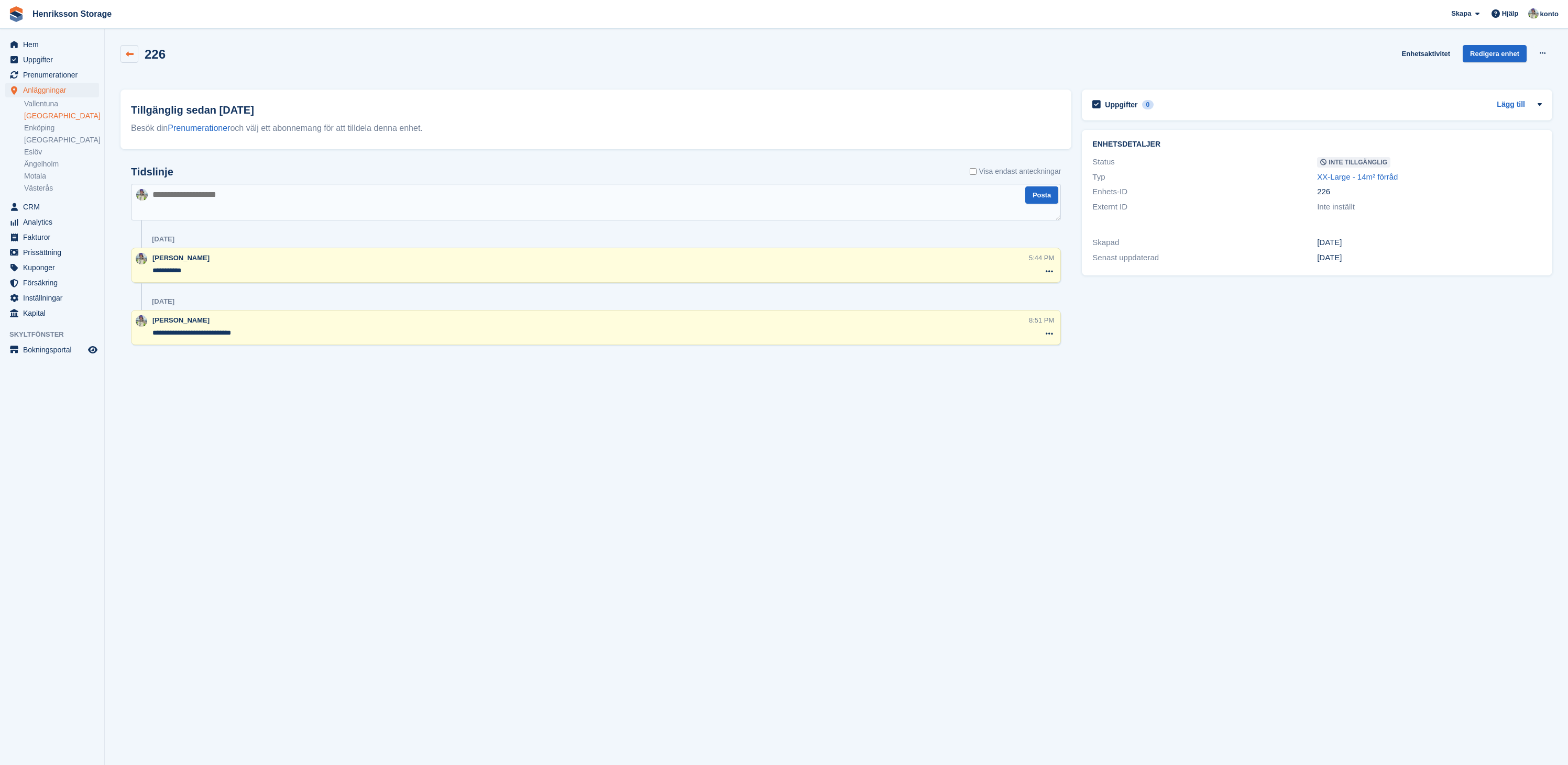
click at [131, 58] on icon at bounding box center [130, 54] width 8 height 8
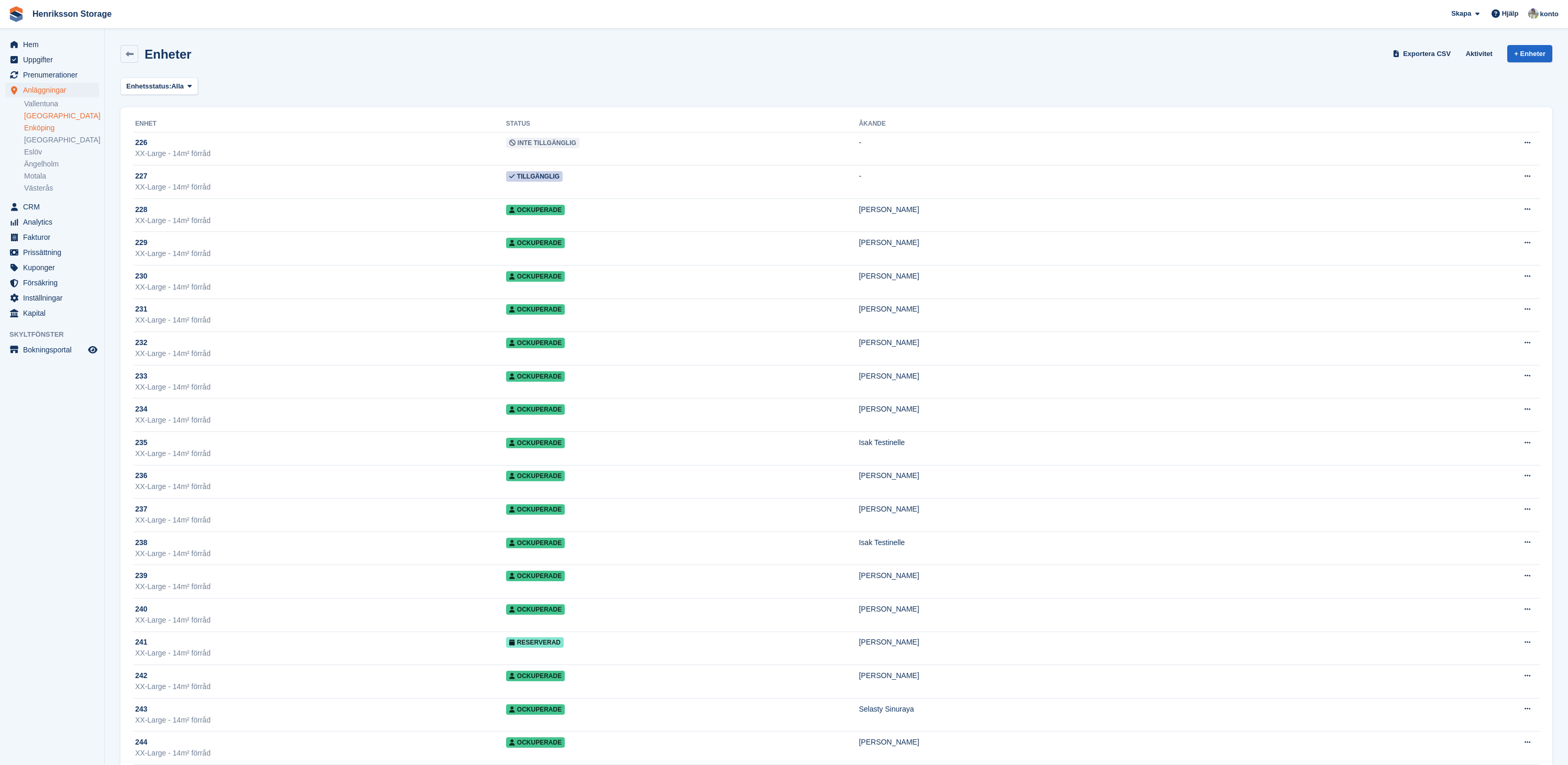
click at [44, 128] on link "Enköping" at bounding box center [61, 128] width 75 height 10
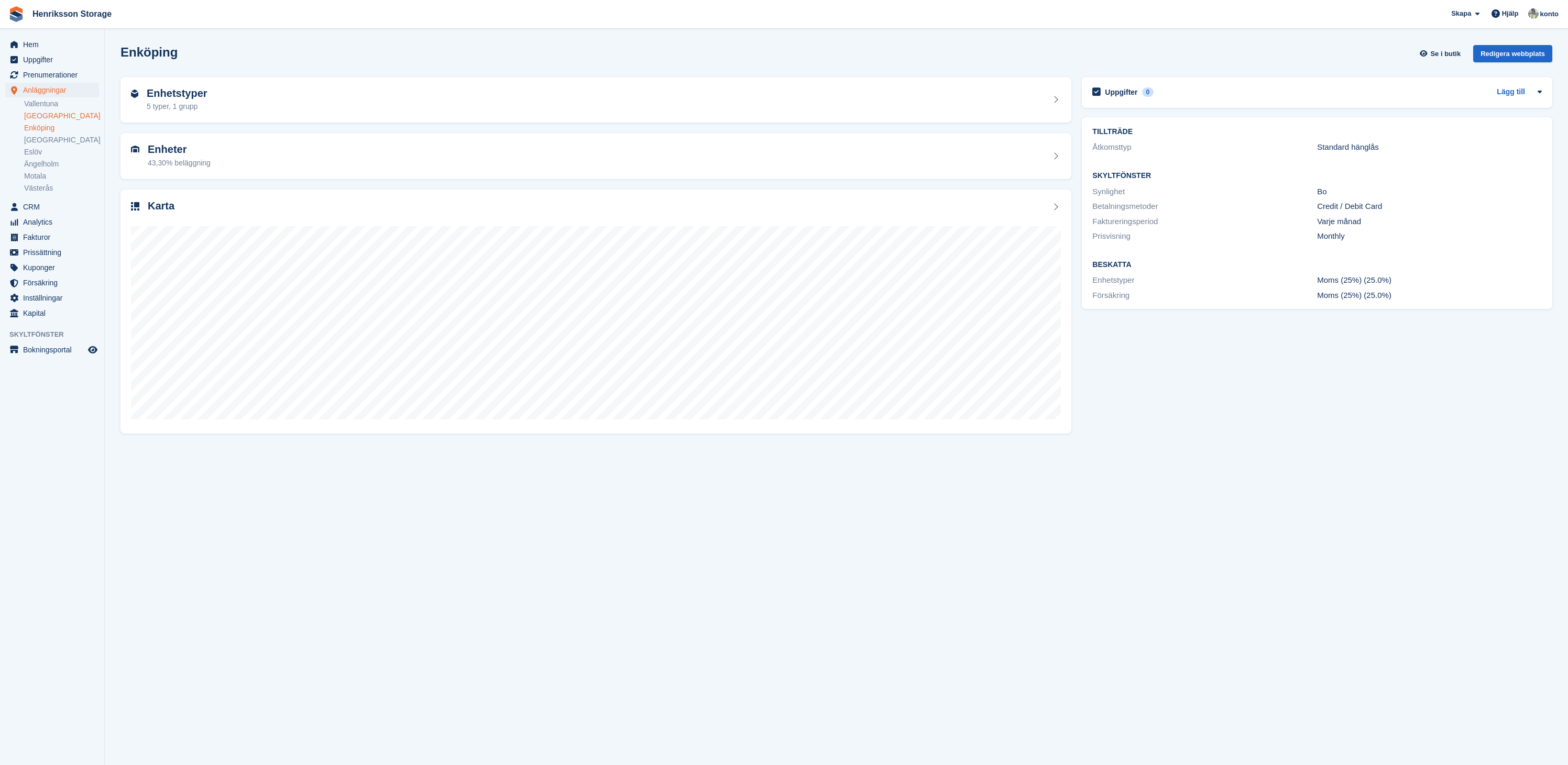
click at [50, 117] on link "[GEOGRAPHIC_DATA]" at bounding box center [61, 116] width 75 height 10
click at [48, 128] on link "Enköping" at bounding box center [61, 128] width 75 height 10
click at [48, 135] on link "[GEOGRAPHIC_DATA]" at bounding box center [61, 140] width 75 height 10
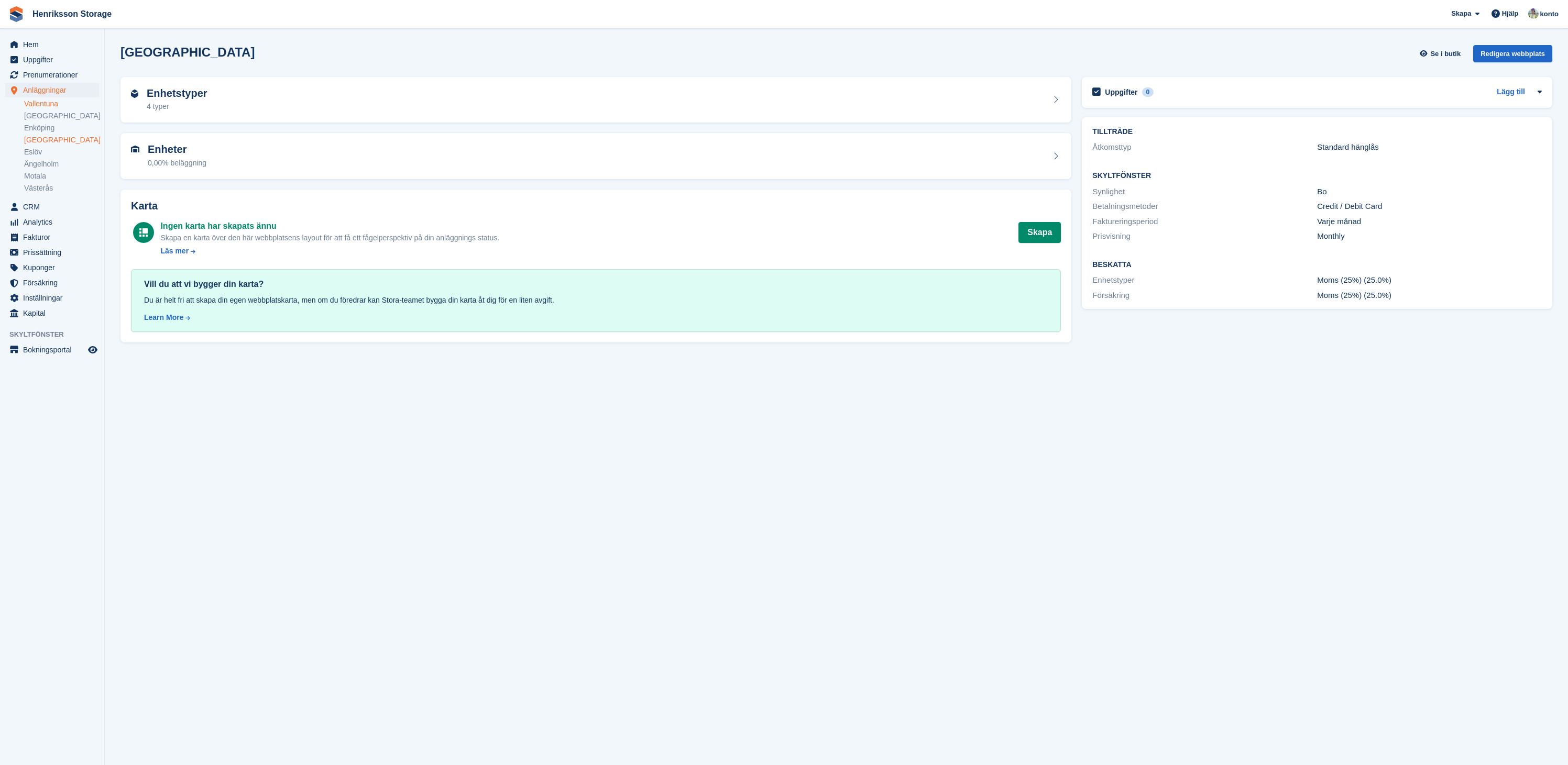
click at [48, 104] on link "Vallentuna" at bounding box center [61, 104] width 75 height 10
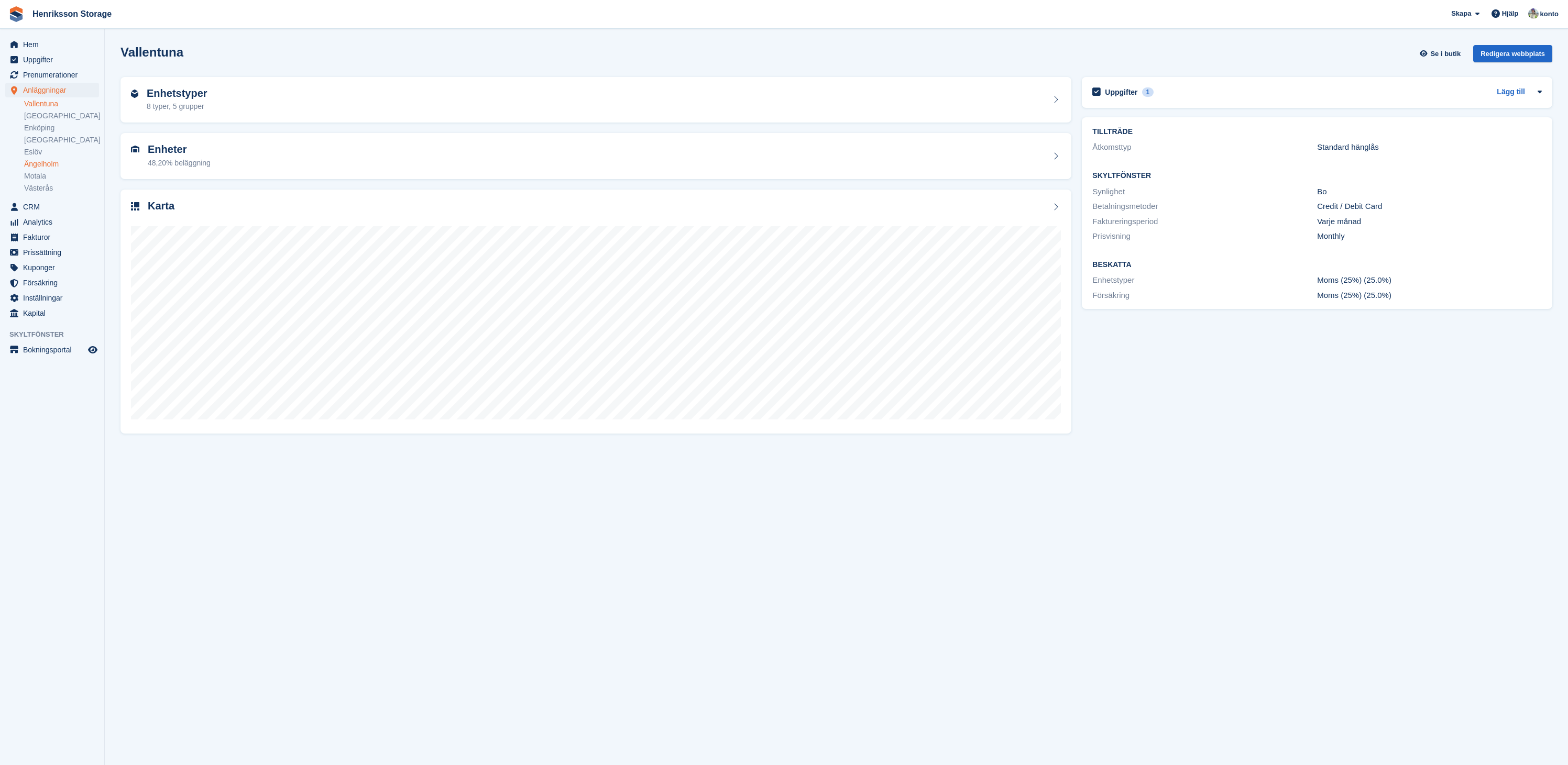
click at [42, 159] on link "Ängelholm" at bounding box center [61, 164] width 75 height 10
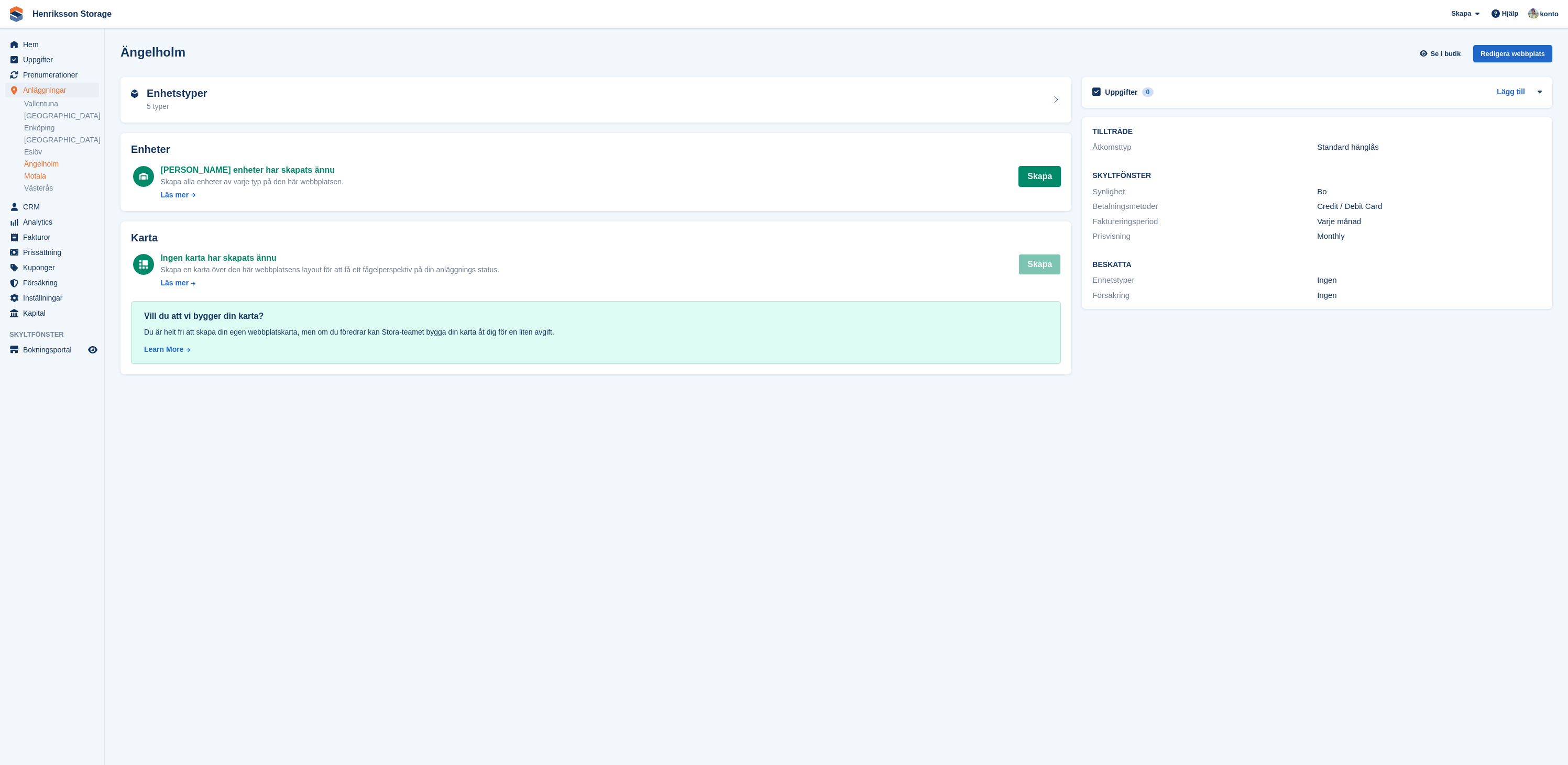
click at [39, 176] on link "Motala" at bounding box center [61, 176] width 75 height 10
click at [40, 188] on link "Västerås" at bounding box center [61, 188] width 75 height 10
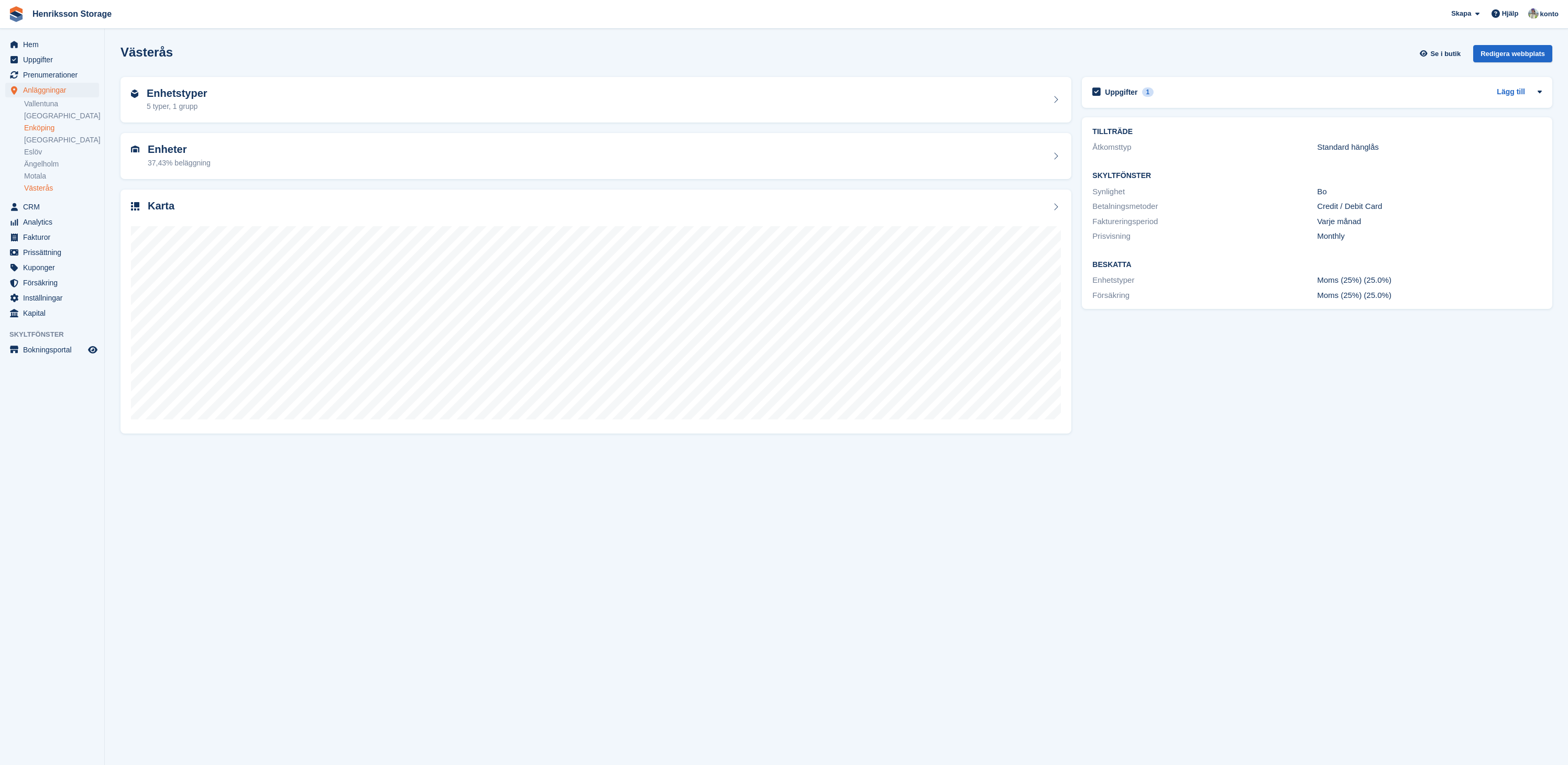
click at [37, 129] on link "Enköping" at bounding box center [61, 128] width 75 height 10
click at [40, 118] on link "[GEOGRAPHIC_DATA]" at bounding box center [61, 116] width 75 height 10
click at [50, 104] on link "Vallentuna" at bounding box center [61, 104] width 75 height 10
click at [46, 140] on link "[GEOGRAPHIC_DATA]" at bounding box center [61, 140] width 75 height 10
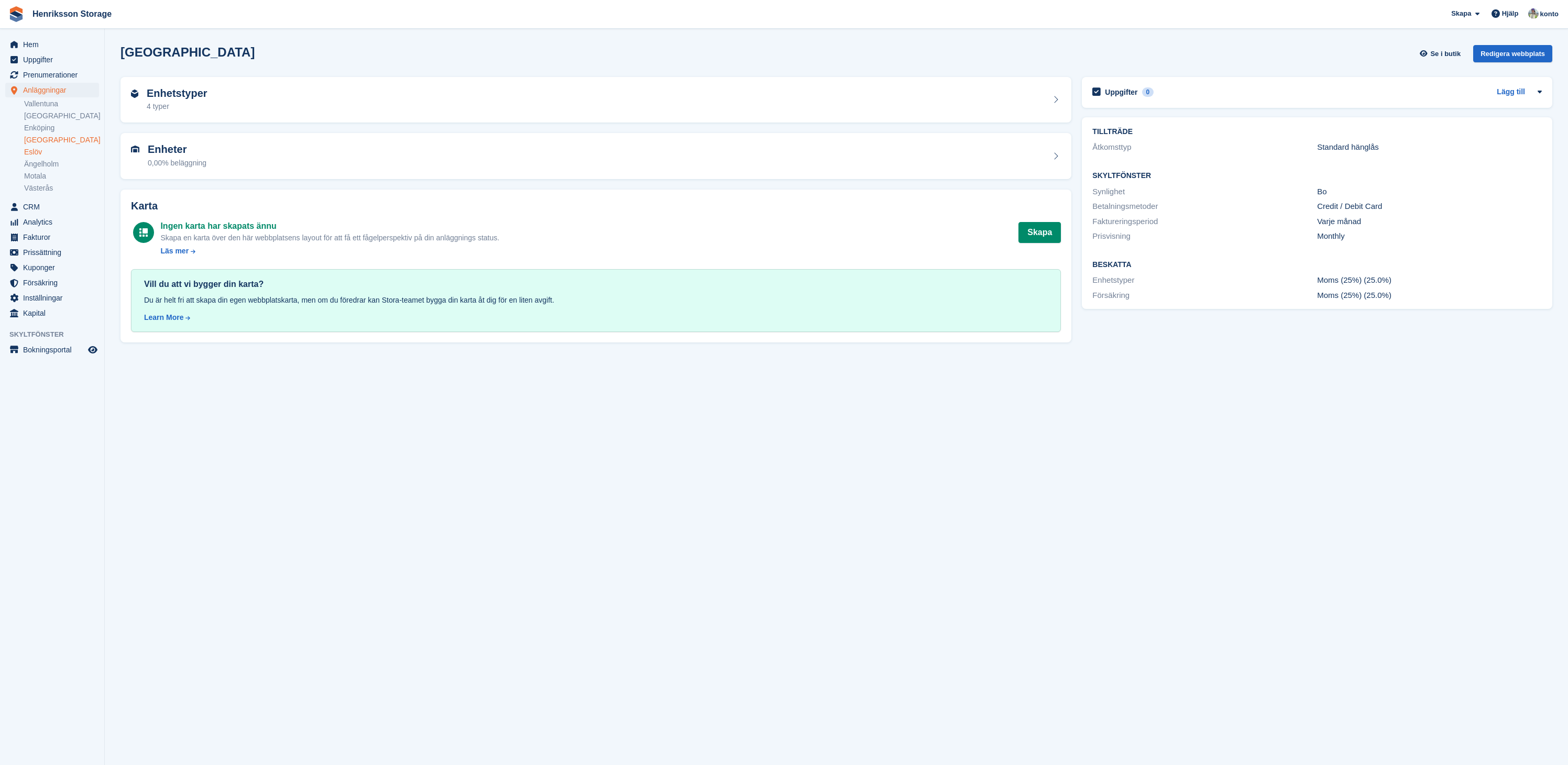
click at [44, 155] on link "Eslöv" at bounding box center [61, 152] width 75 height 10
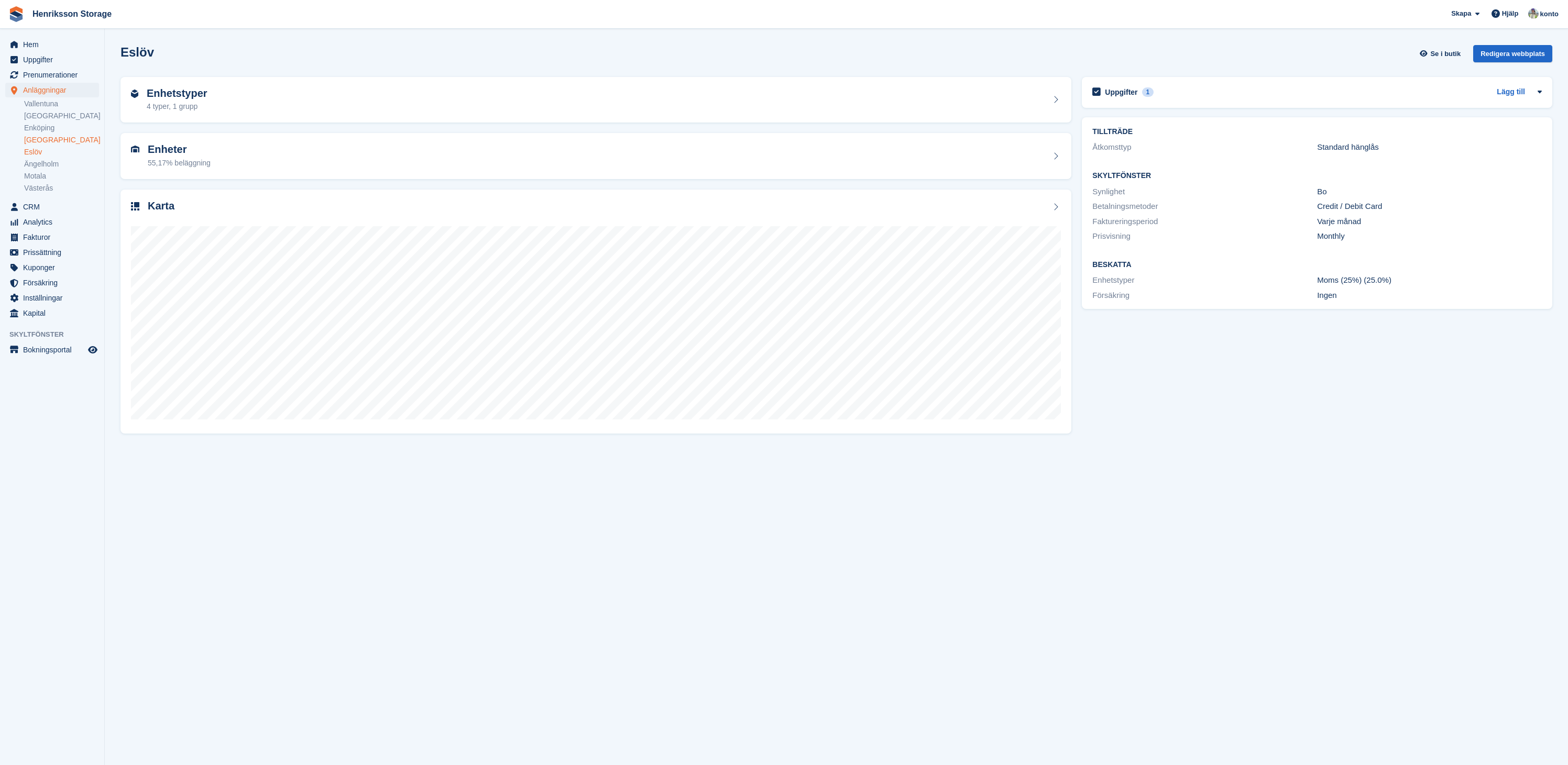
click at [48, 142] on link "[GEOGRAPHIC_DATA]" at bounding box center [61, 140] width 75 height 10
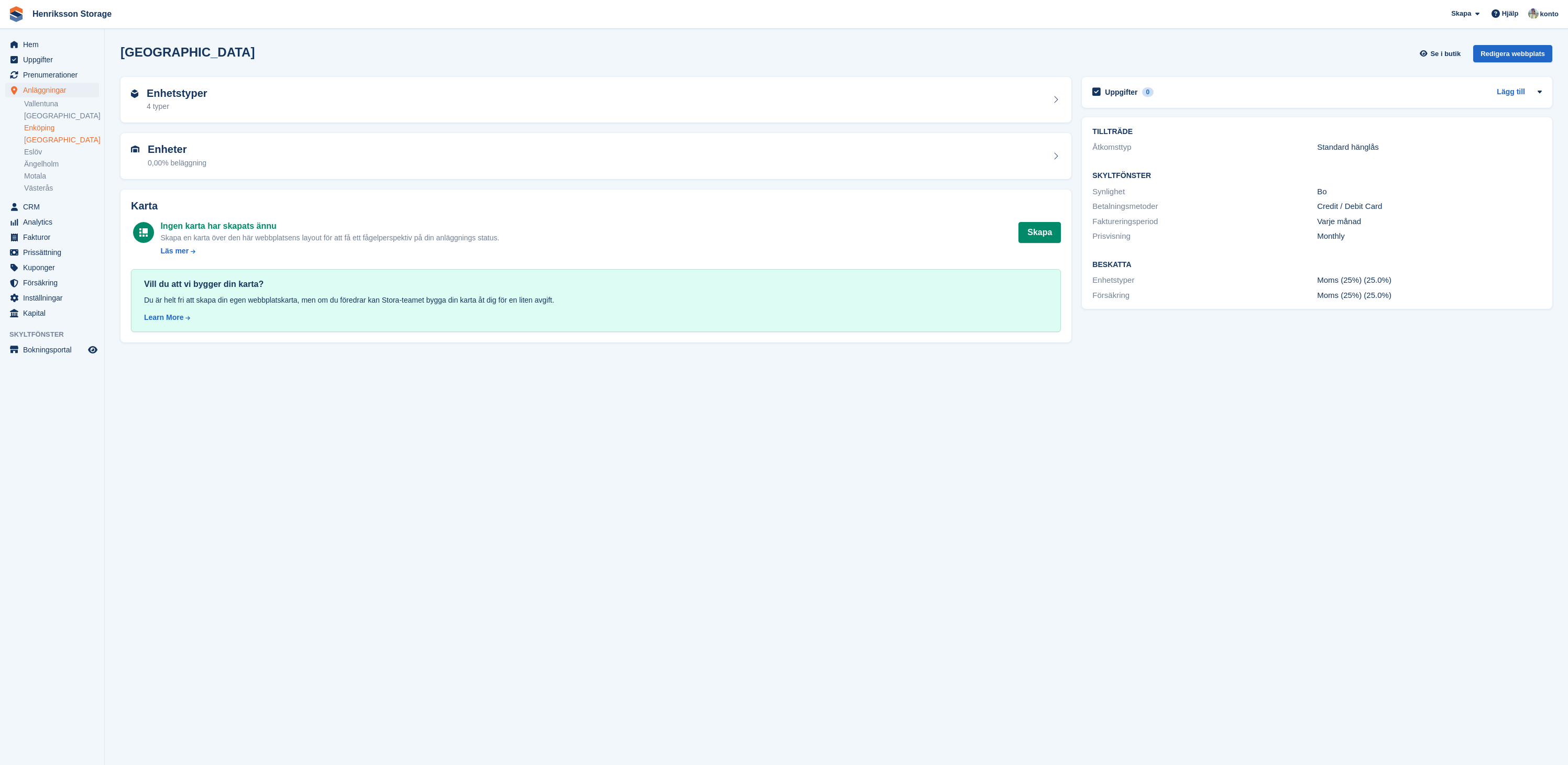
click at [51, 132] on link "Enköping" at bounding box center [61, 128] width 75 height 10
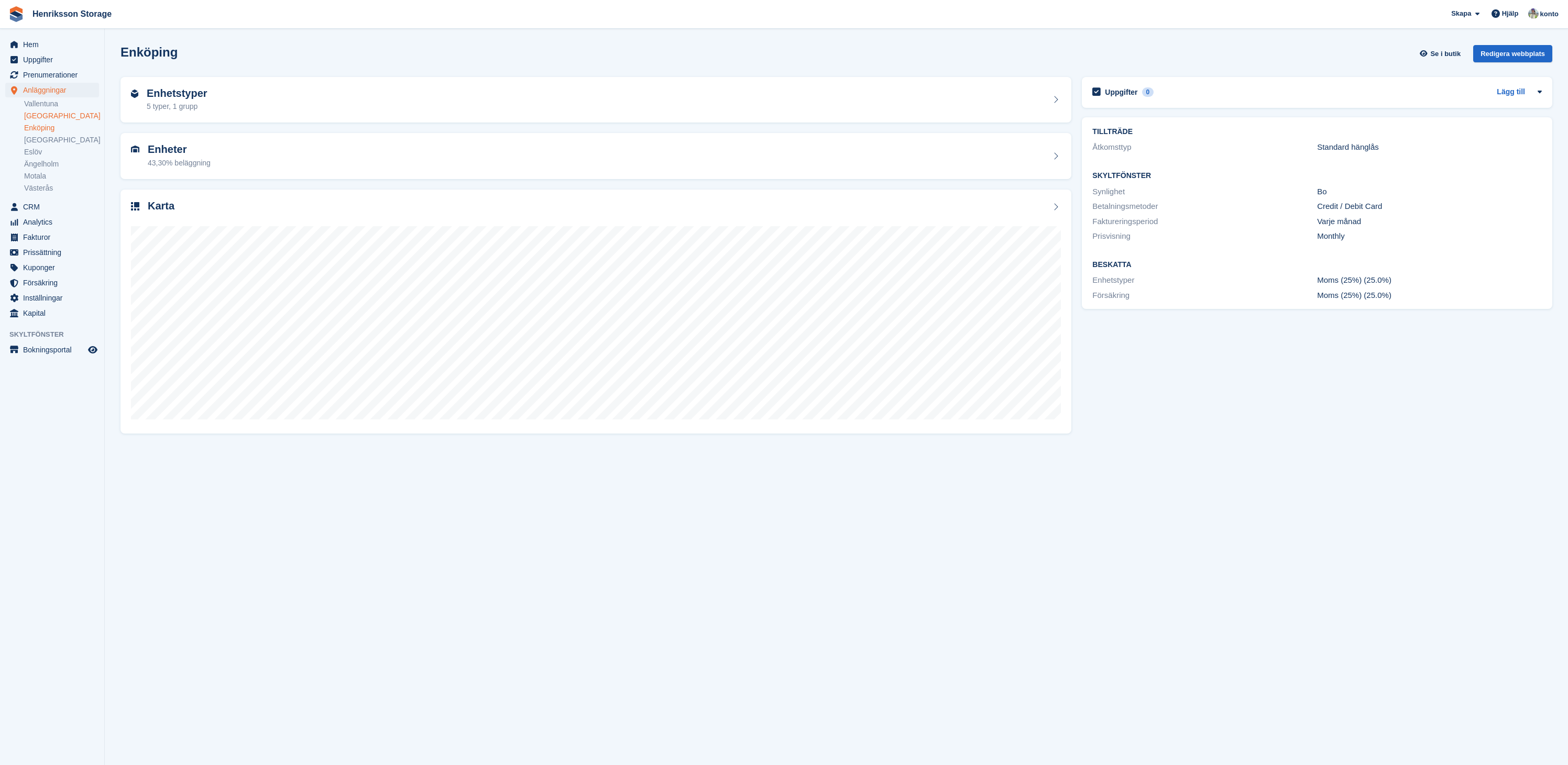
click at [50, 120] on link "[GEOGRAPHIC_DATA]" at bounding box center [61, 116] width 75 height 10
click at [46, 165] on link "Ängelholm" at bounding box center [61, 164] width 75 height 10
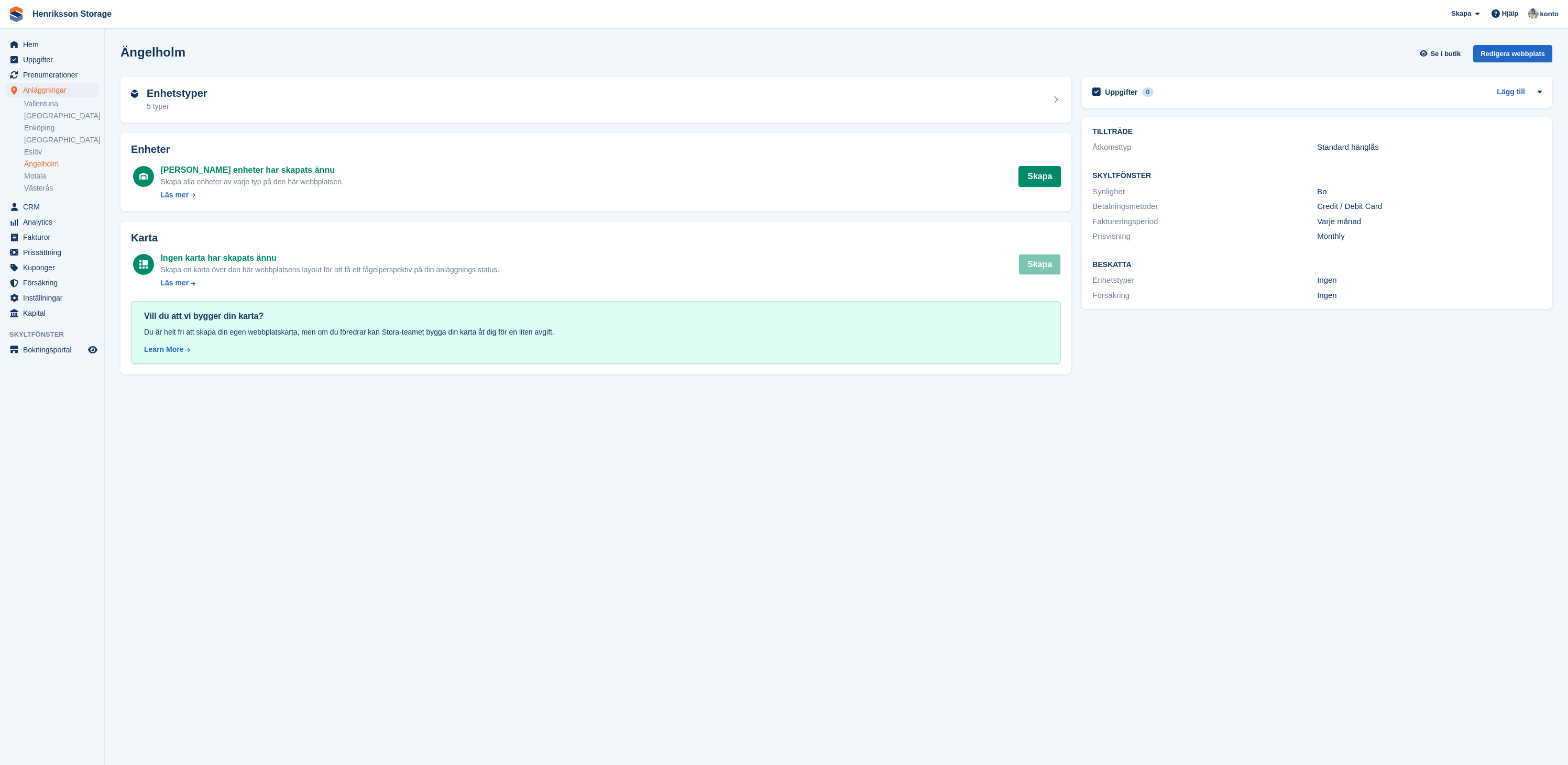
click at [42, 177] on link "Motala" at bounding box center [61, 176] width 75 height 10
click at [44, 184] on link "Västerås" at bounding box center [61, 188] width 75 height 10
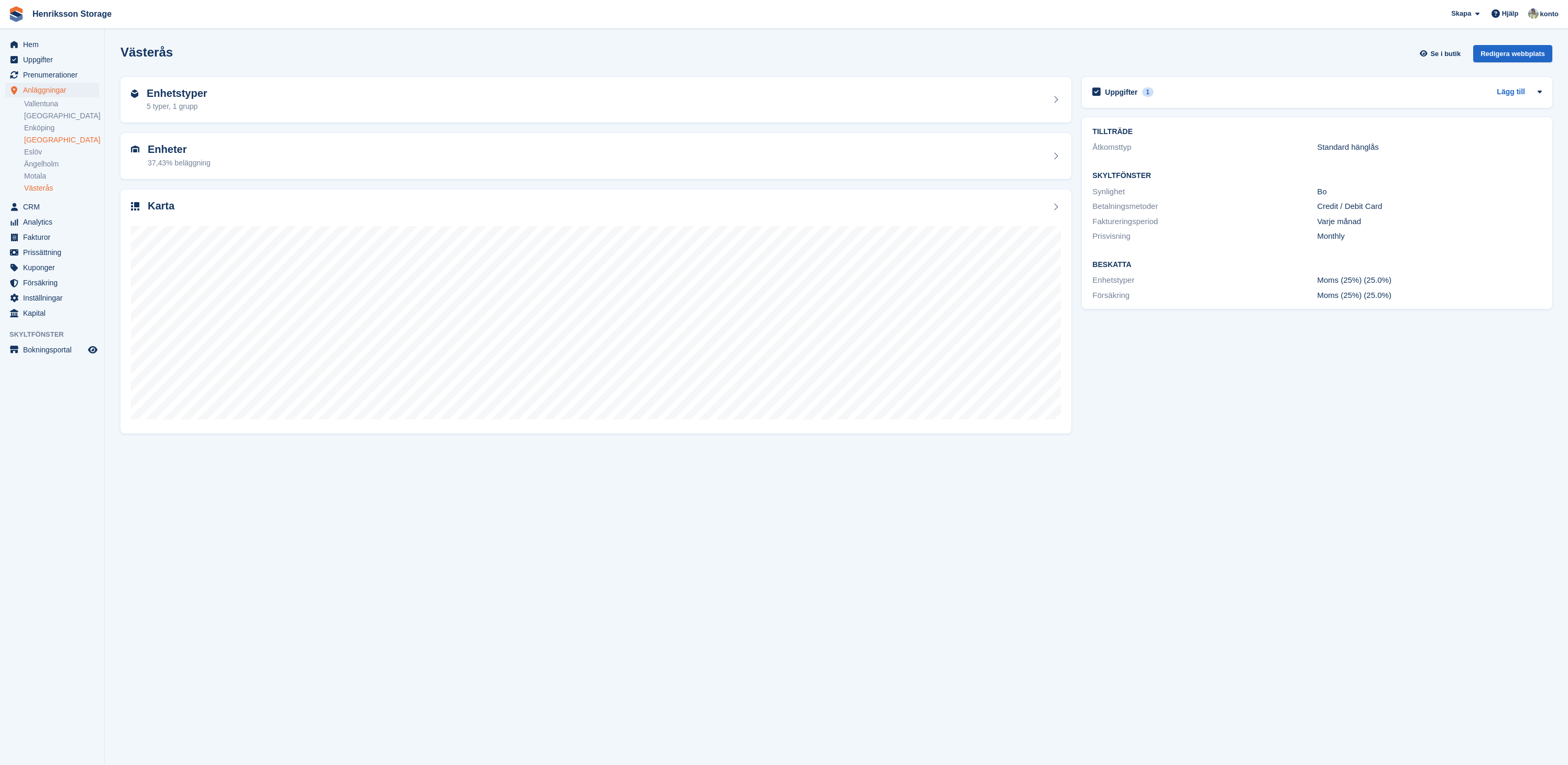
click at [47, 139] on link "[GEOGRAPHIC_DATA]" at bounding box center [61, 140] width 75 height 10
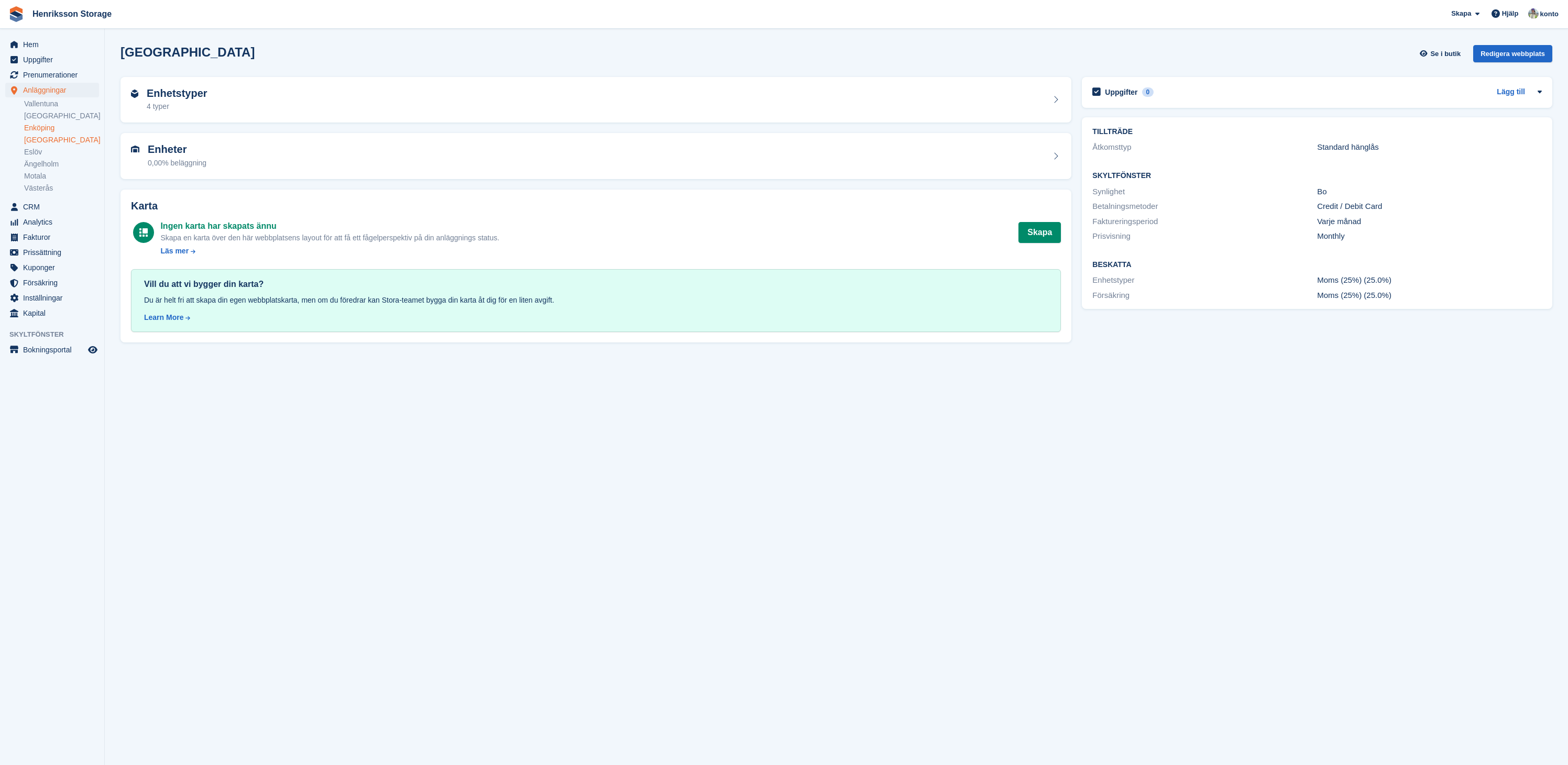
click at [50, 126] on link "Enköping" at bounding box center [61, 128] width 75 height 10
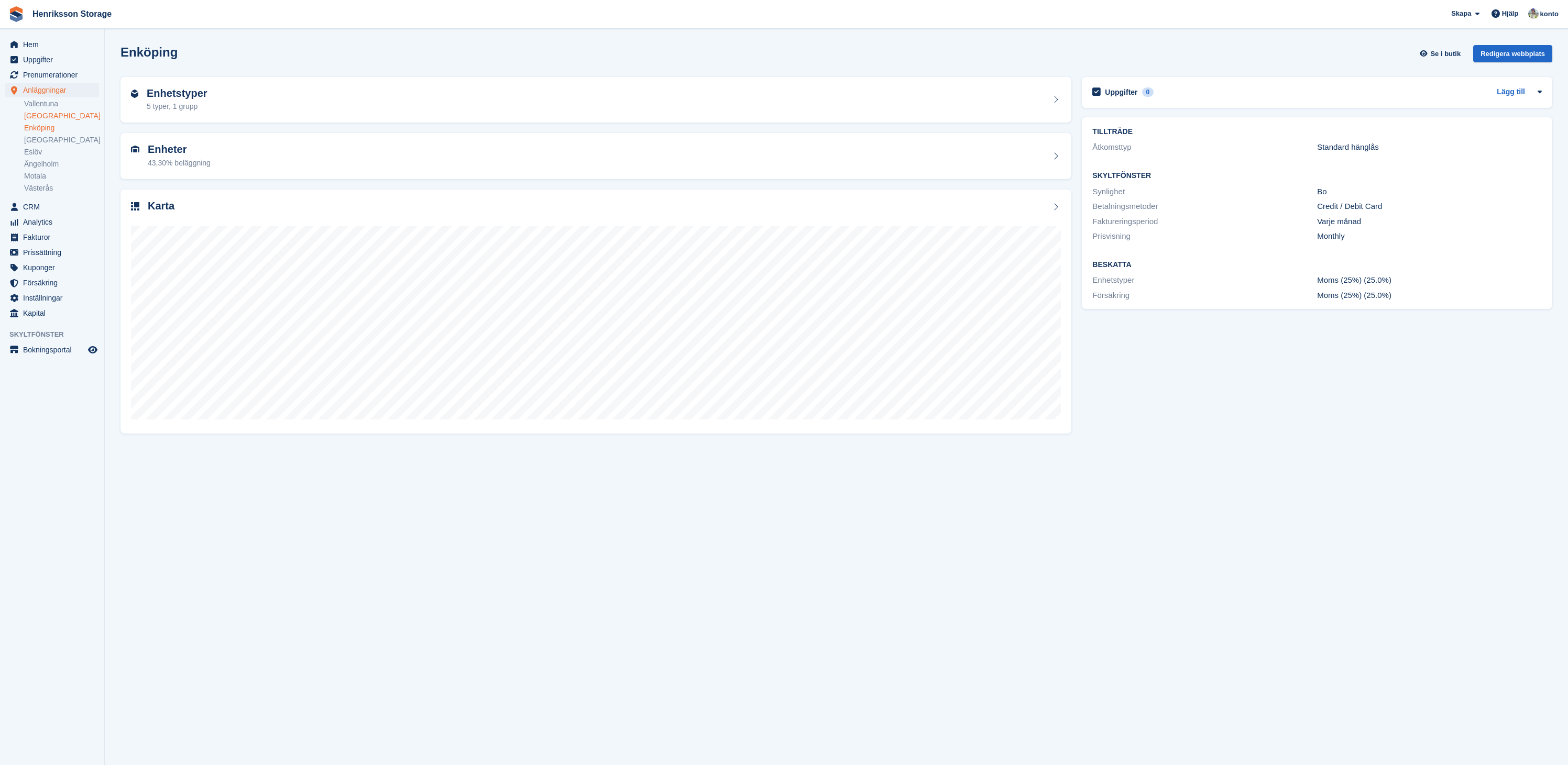
click at [52, 118] on link "[GEOGRAPHIC_DATA]" at bounding box center [61, 116] width 75 height 10
click at [52, 106] on link "Vallentuna" at bounding box center [61, 104] width 75 height 10
click at [51, 118] on link "[GEOGRAPHIC_DATA]" at bounding box center [61, 116] width 75 height 10
click at [51, 131] on link "Enköping" at bounding box center [61, 128] width 75 height 10
click at [39, 108] on link "Vallentuna" at bounding box center [61, 104] width 75 height 10
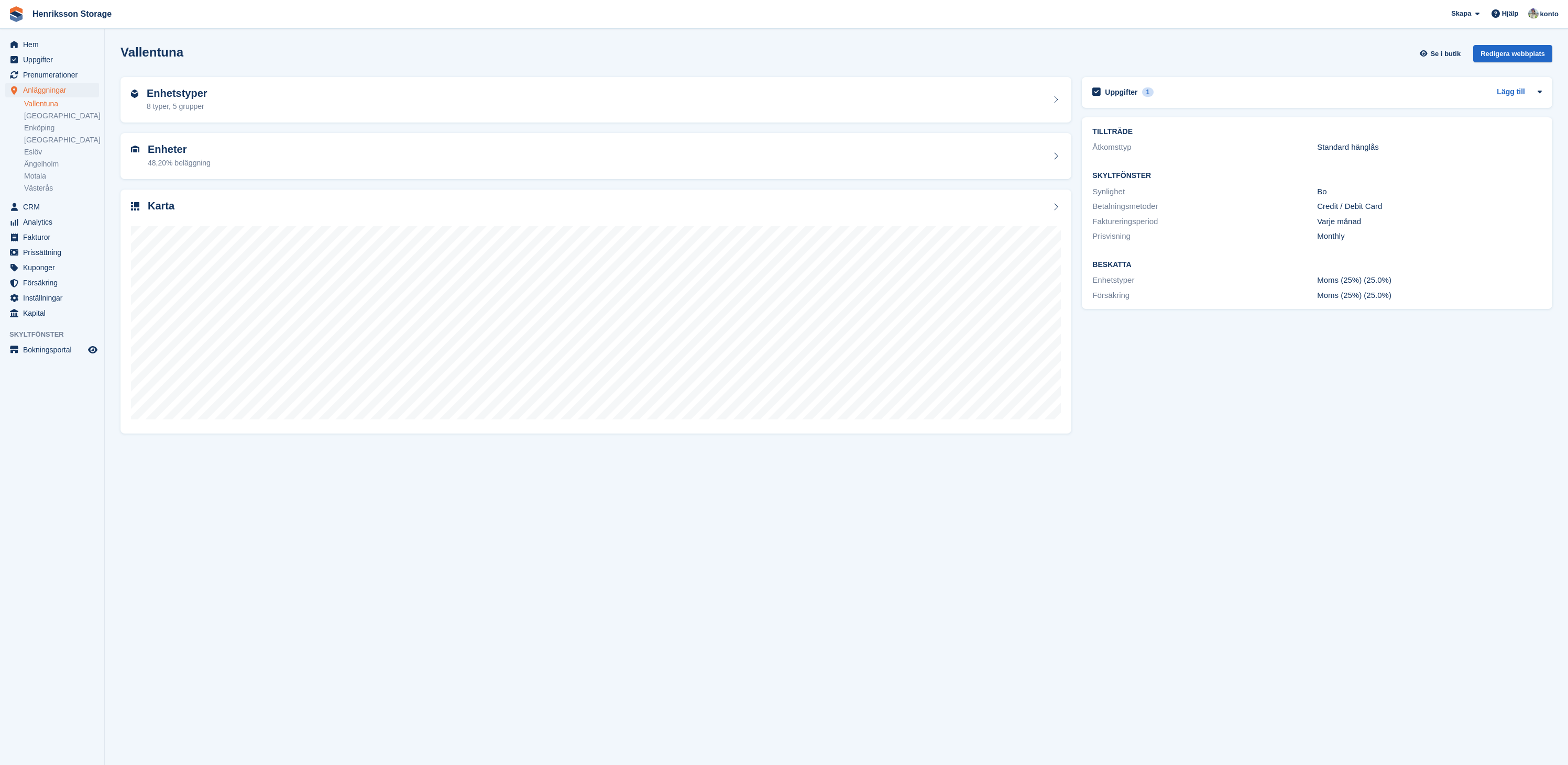
click at [40, 116] on link "[GEOGRAPHIC_DATA]" at bounding box center [61, 116] width 75 height 10
click at [40, 125] on link "Enköping" at bounding box center [61, 128] width 75 height 10
click at [42, 138] on link "[GEOGRAPHIC_DATA]" at bounding box center [61, 140] width 75 height 10
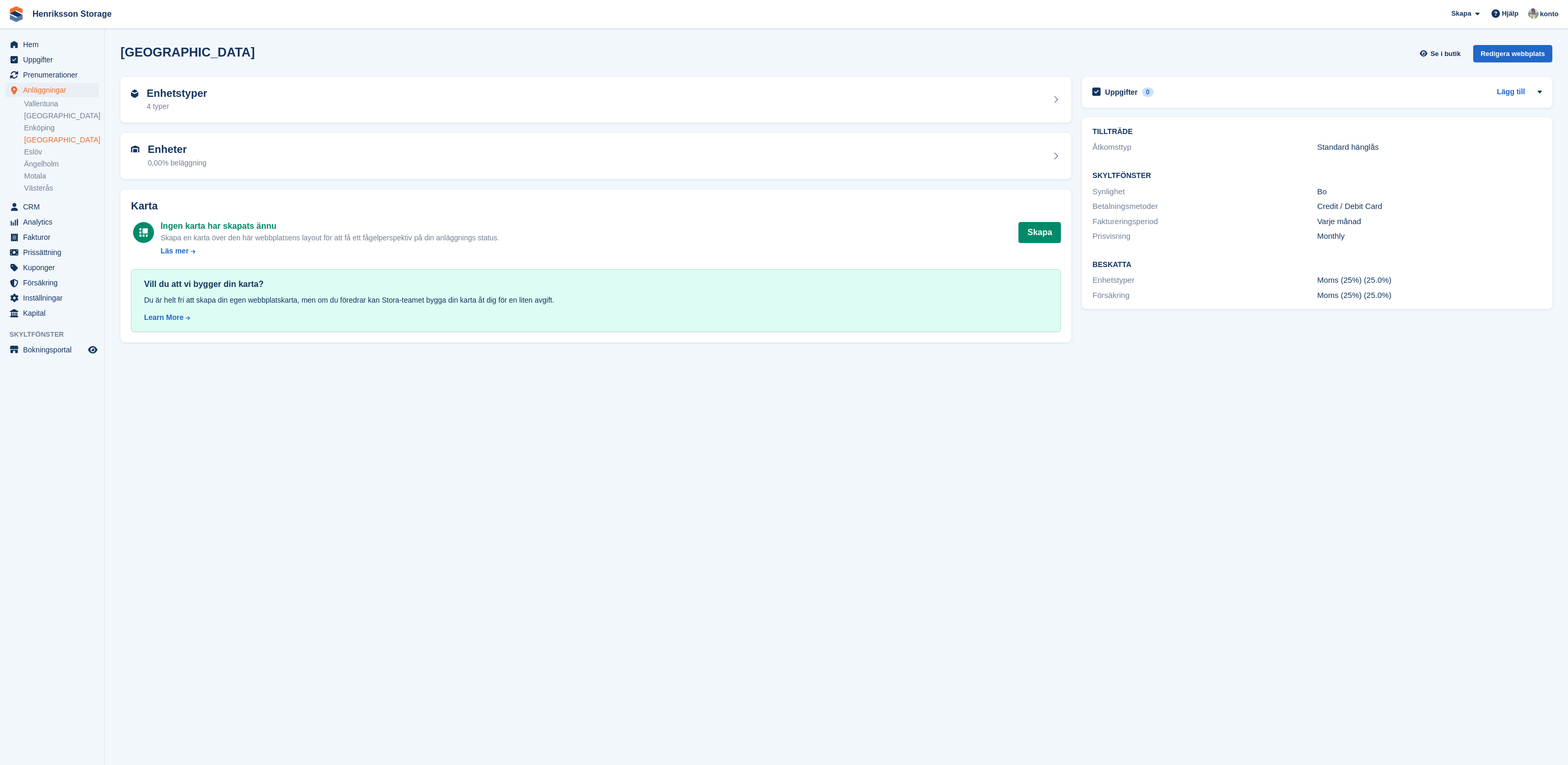
click at [39, 152] on link "Eslöv" at bounding box center [61, 152] width 75 height 10
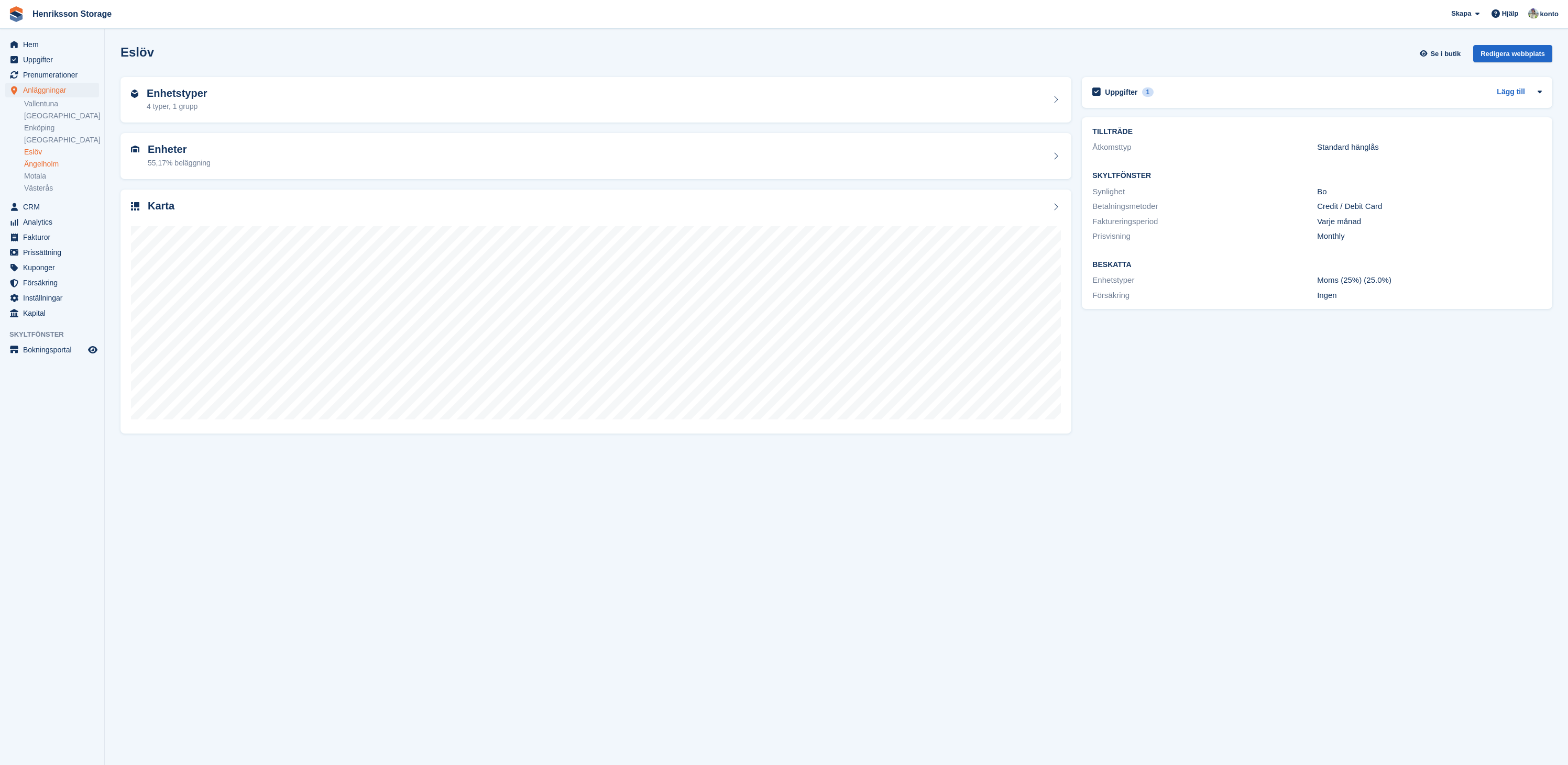
click at [46, 167] on link "Ängelholm" at bounding box center [61, 164] width 75 height 10
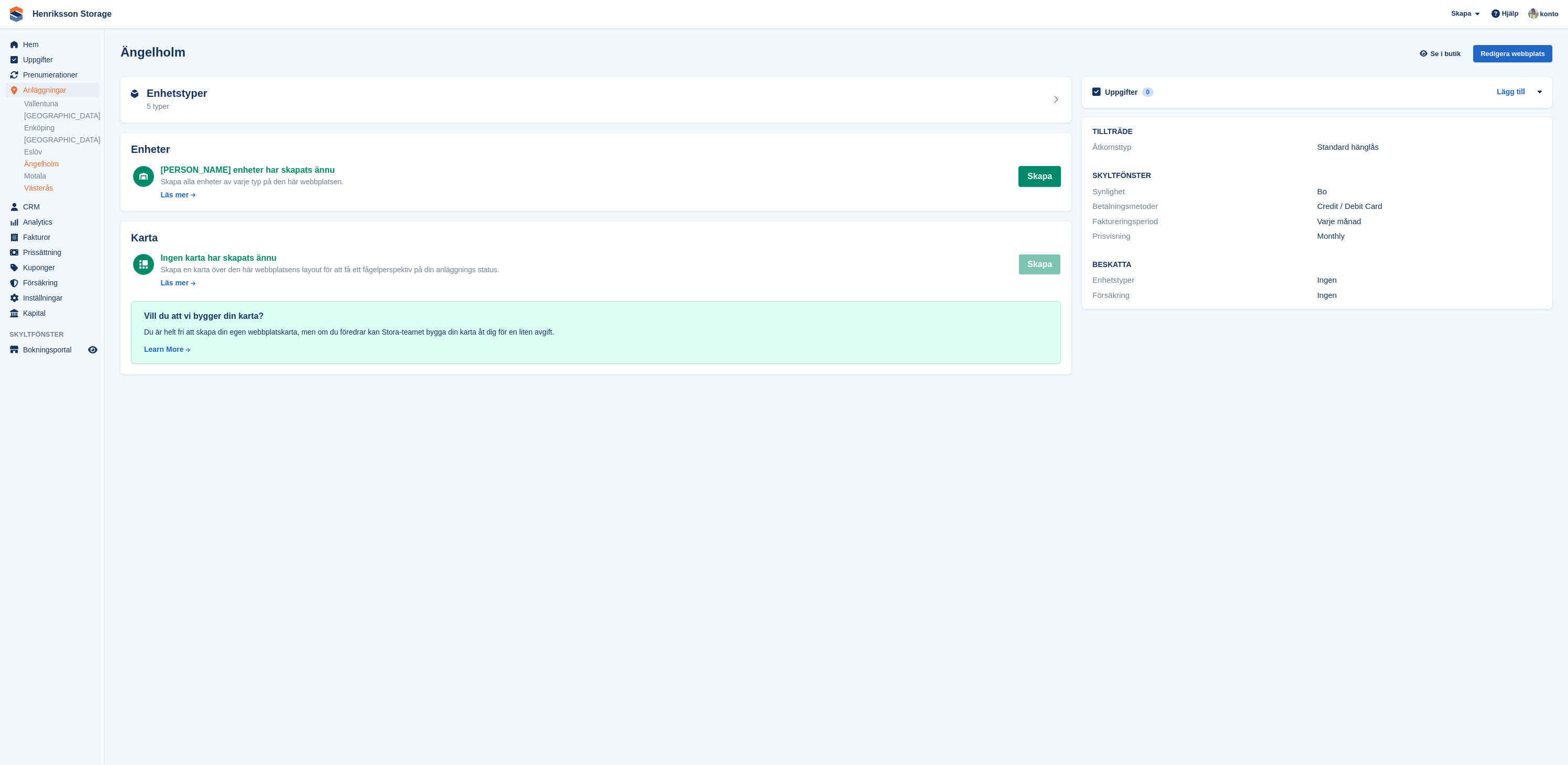
click at [42, 187] on link "Västerås" at bounding box center [61, 188] width 75 height 10
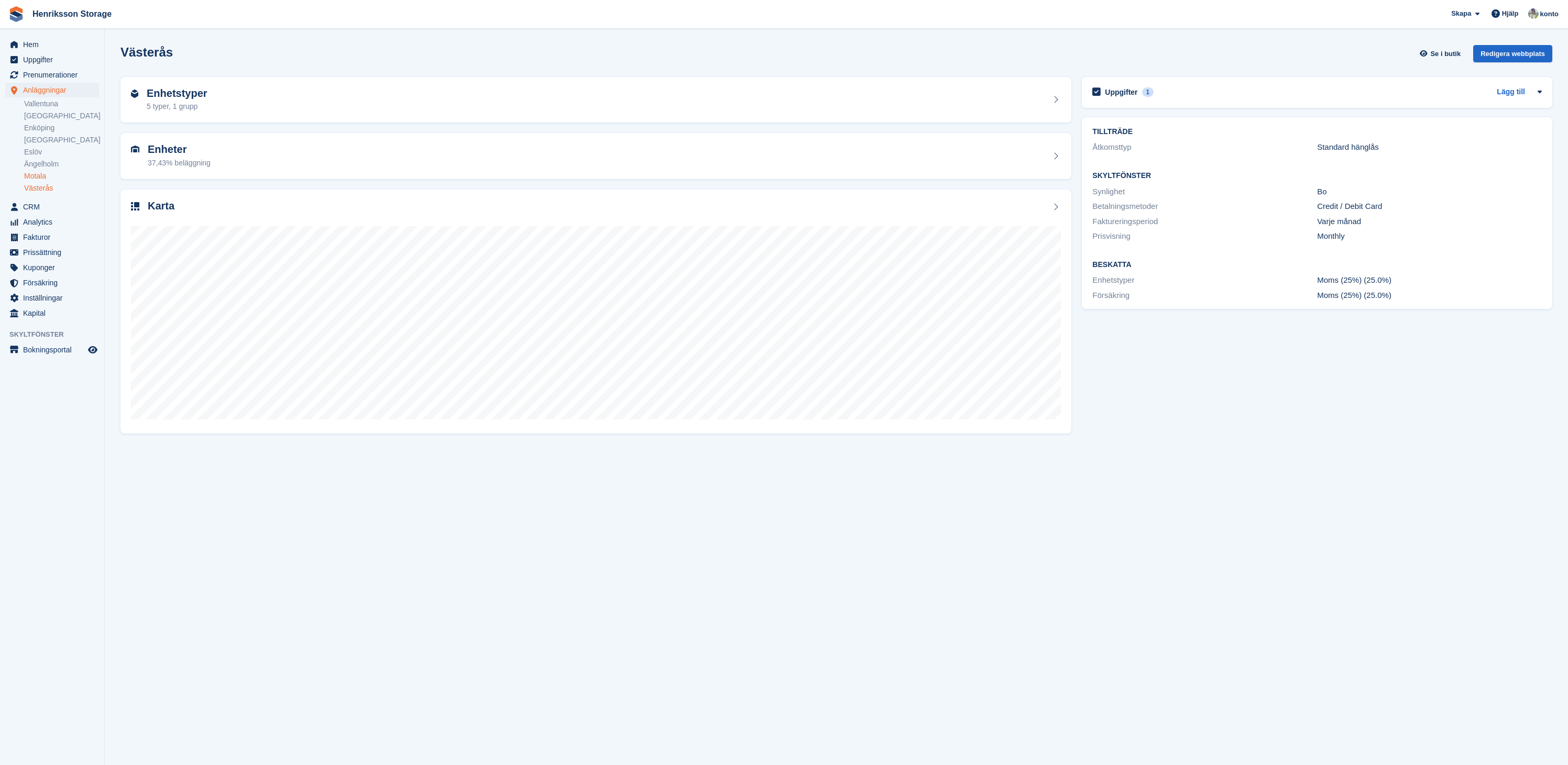
click at [40, 175] on link "Motala" at bounding box center [61, 176] width 75 height 10
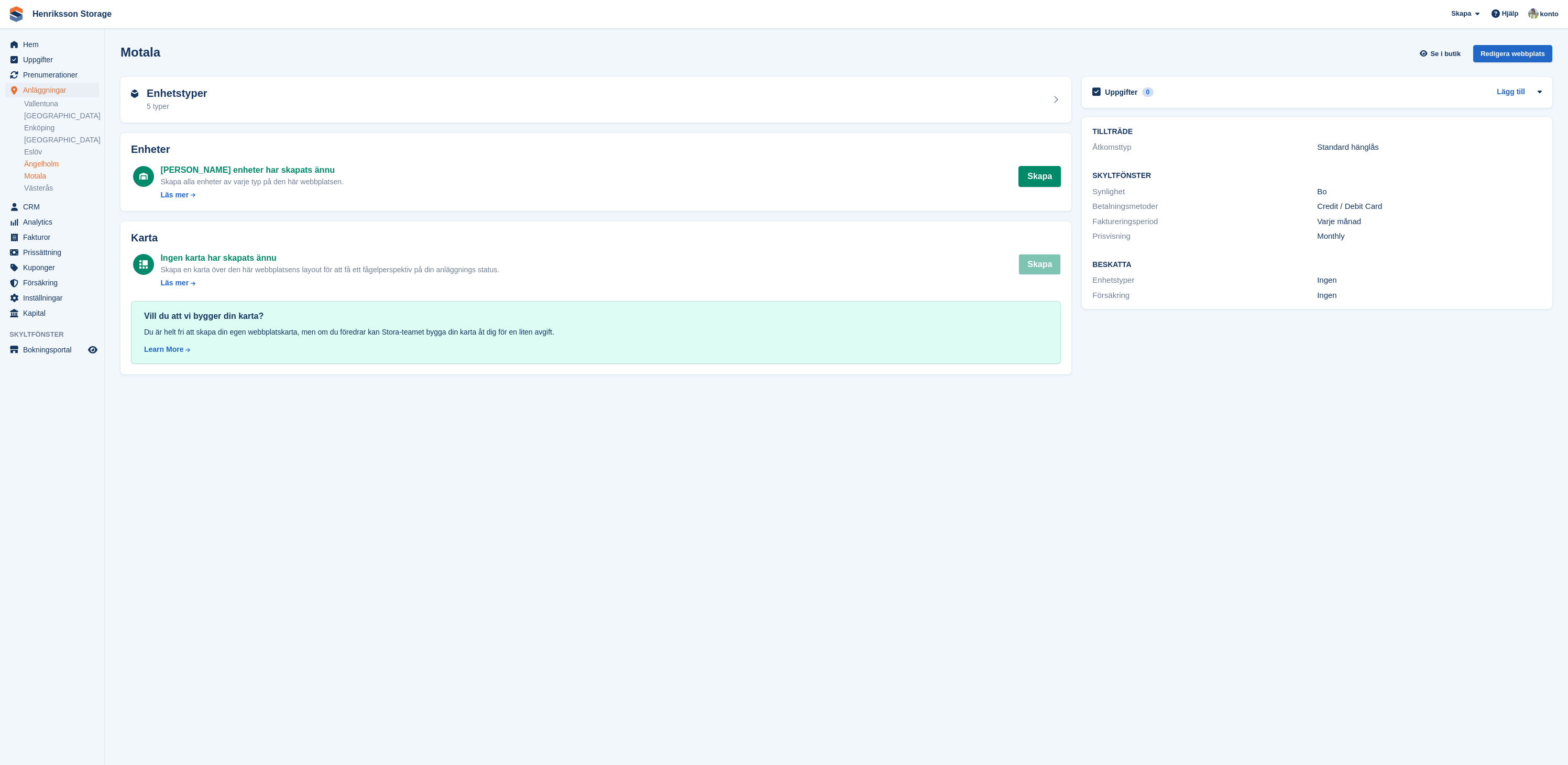
click at [42, 166] on link "Ängelholm" at bounding box center [61, 164] width 75 height 10
click at [34, 157] on link "Eslöv" at bounding box center [61, 152] width 75 height 10
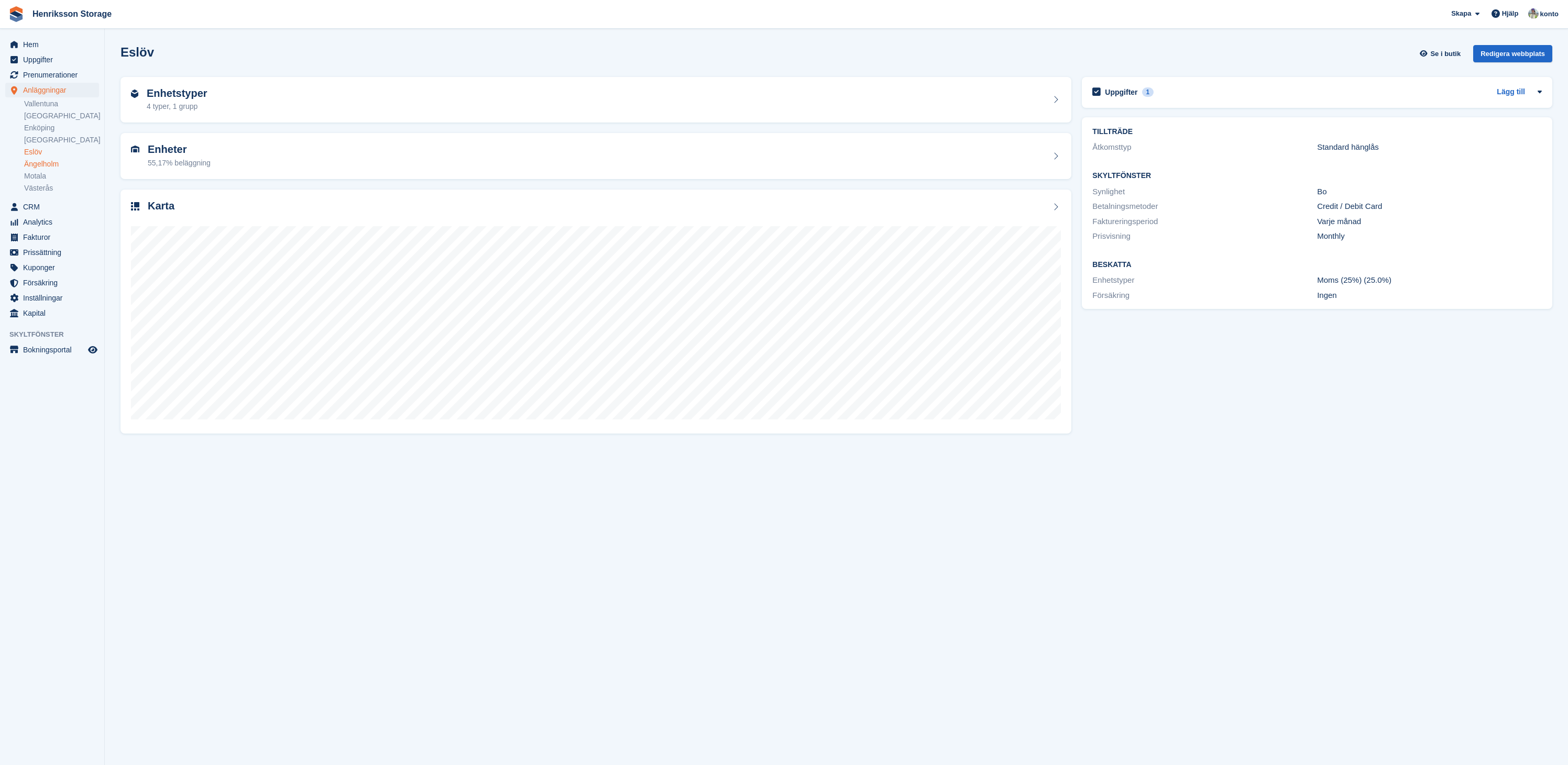
click at [40, 167] on link "Ängelholm" at bounding box center [61, 164] width 75 height 10
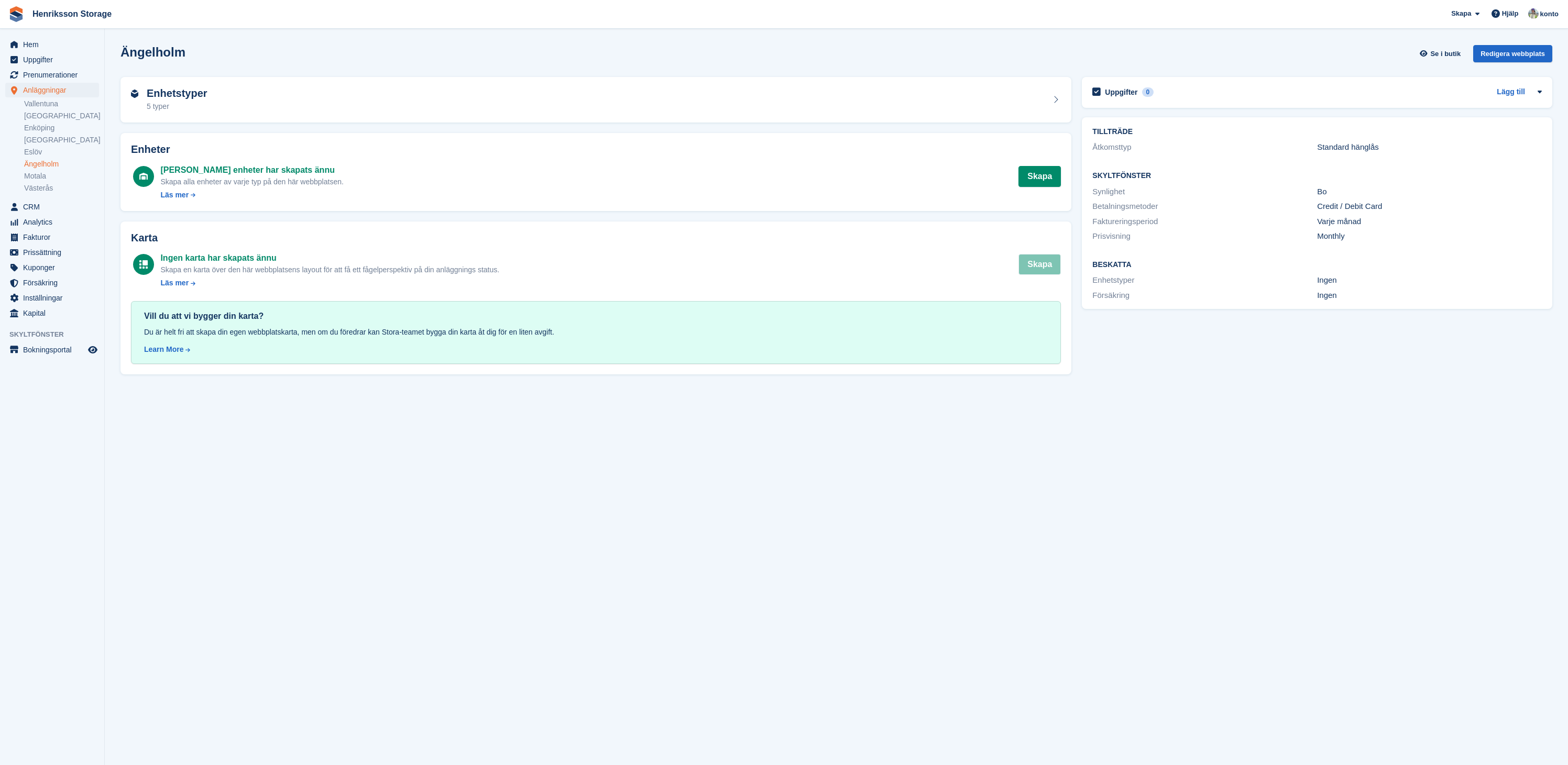
click at [38, 175] on link "Motala" at bounding box center [61, 176] width 75 height 10
click at [39, 186] on link "Västerås" at bounding box center [61, 188] width 75 height 10
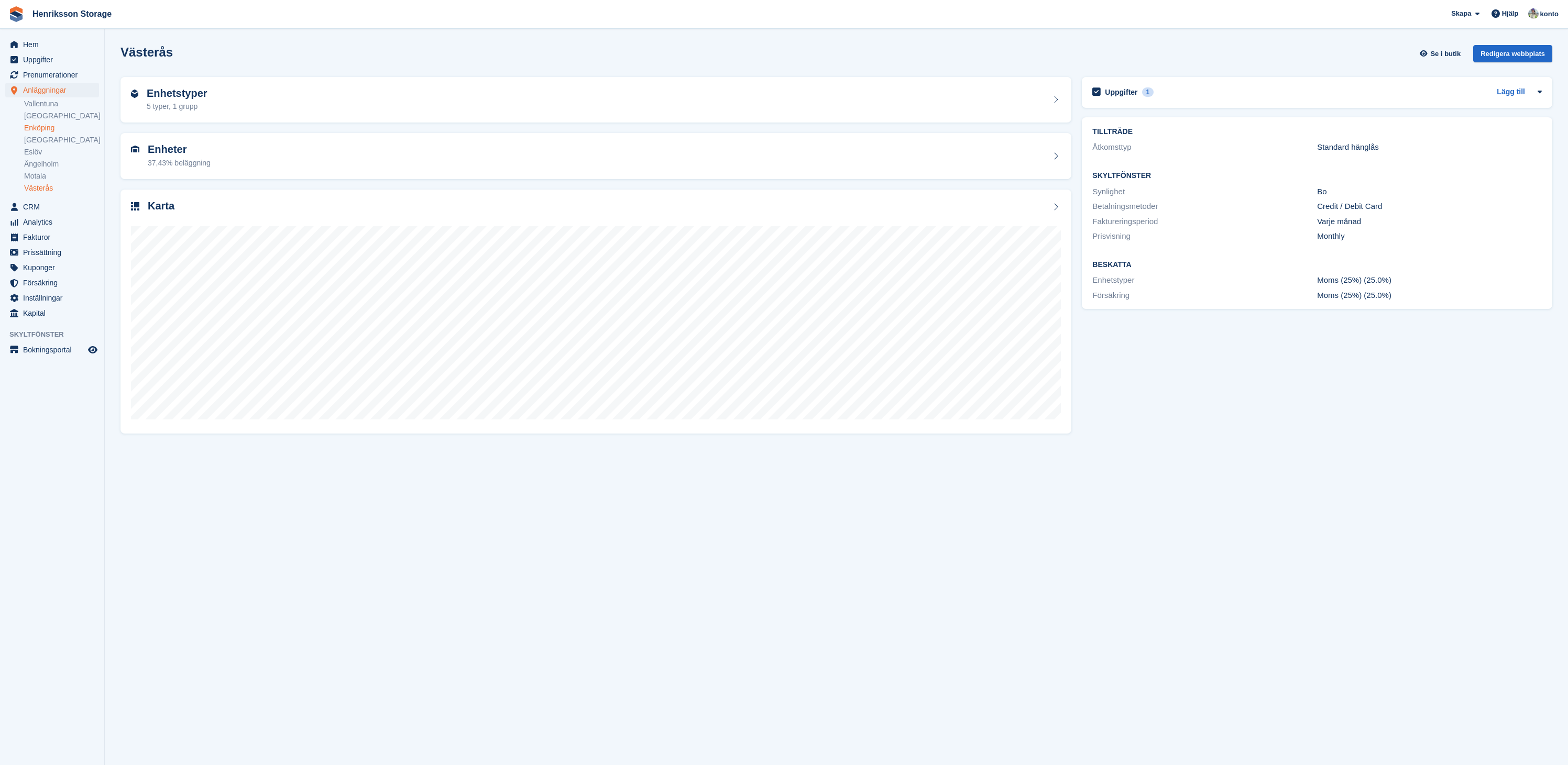
click at [42, 132] on link "Enköping" at bounding box center [61, 128] width 75 height 10
click at [44, 119] on link "[GEOGRAPHIC_DATA]" at bounding box center [61, 116] width 75 height 10
click at [48, 107] on link "Vallentuna" at bounding box center [61, 104] width 75 height 10
